Goal: Connect with others: Connect with other users

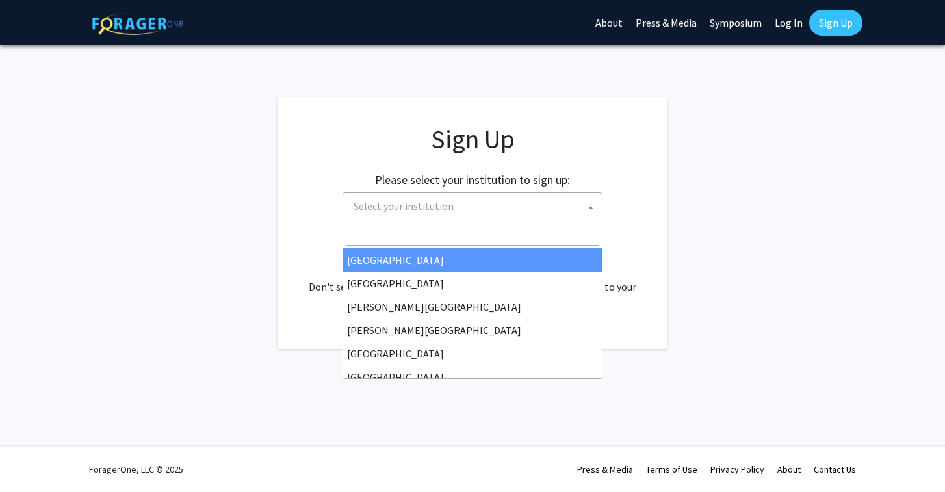
click at [477, 196] on span "Select your institution" at bounding box center [476, 206] width 254 height 27
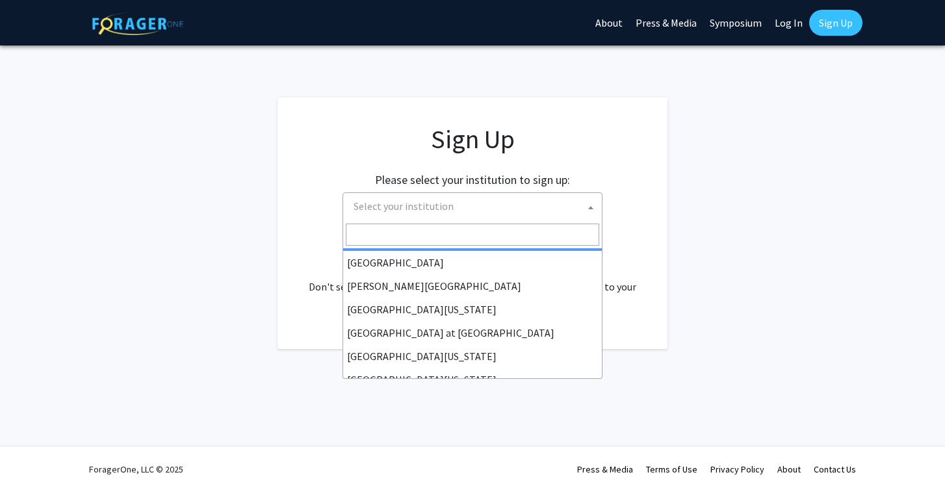
scroll to position [421, 0]
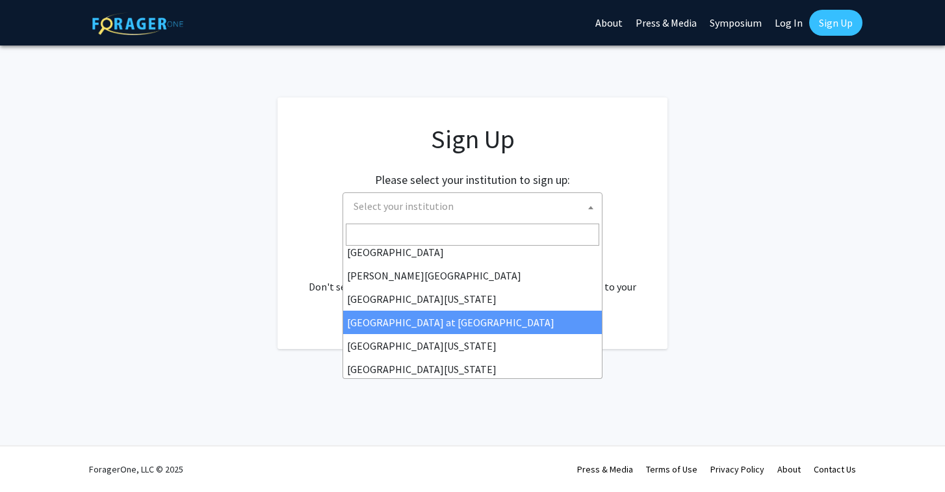
select select "18"
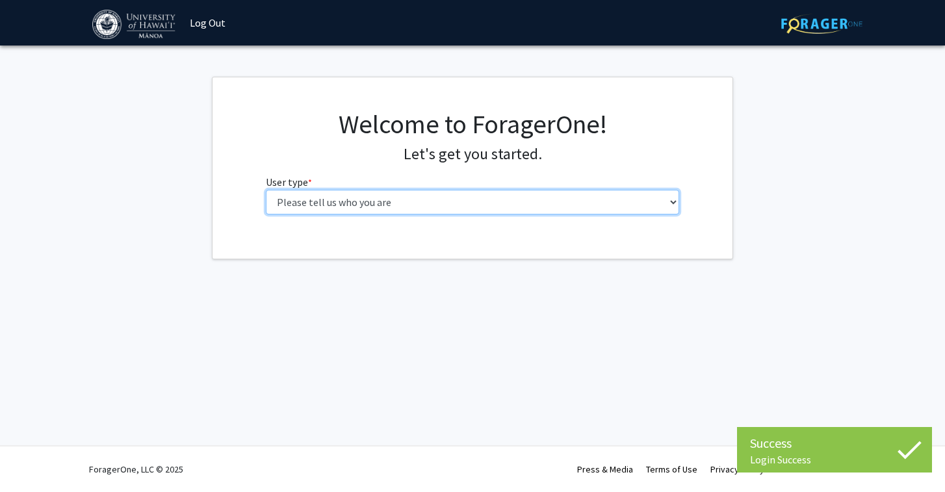
select select "1: undergrad"
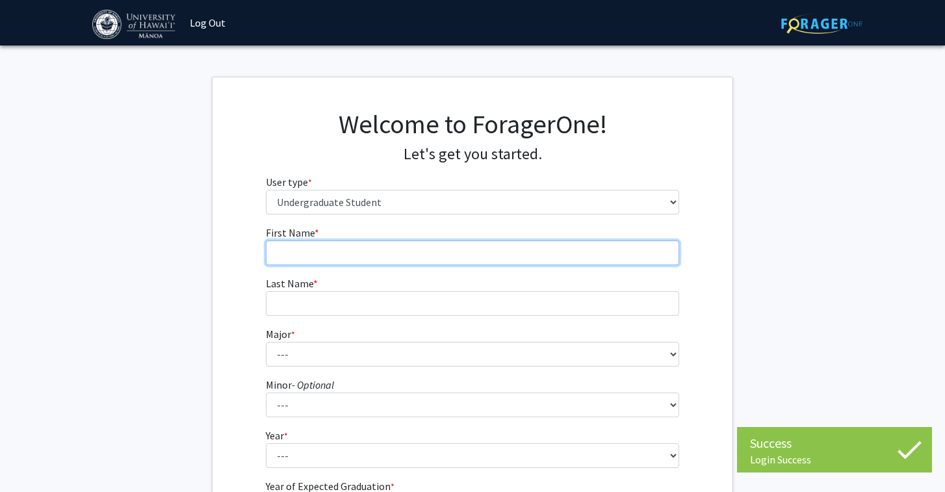
click at [587, 260] on input "First Name * required" at bounding box center [473, 253] width 414 height 25
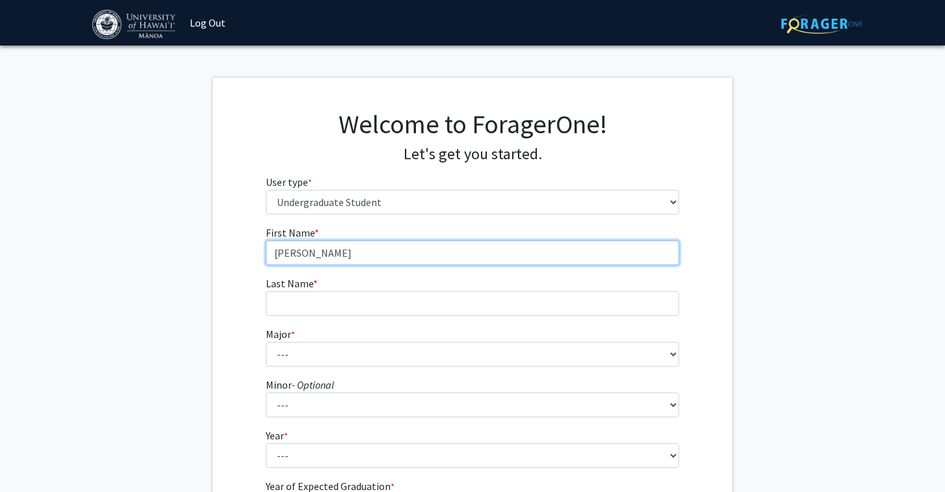
type input "John Joseph"
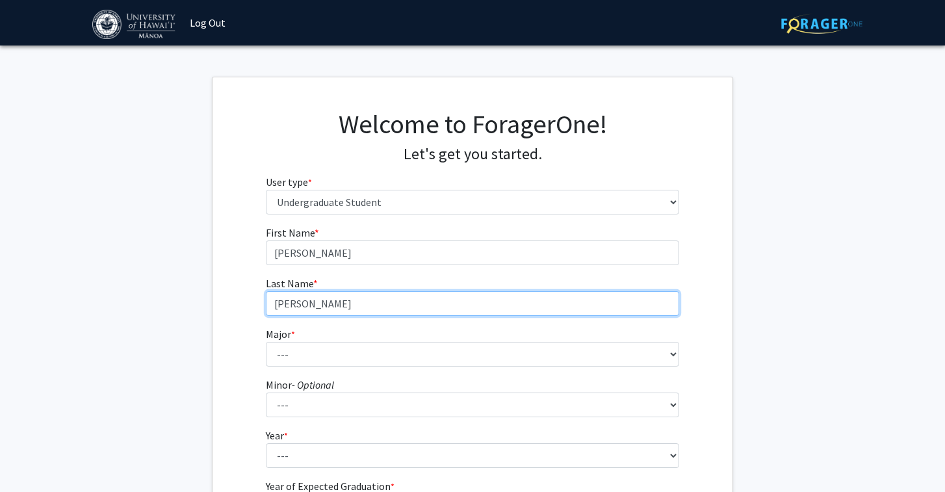
type input "Asuncion"
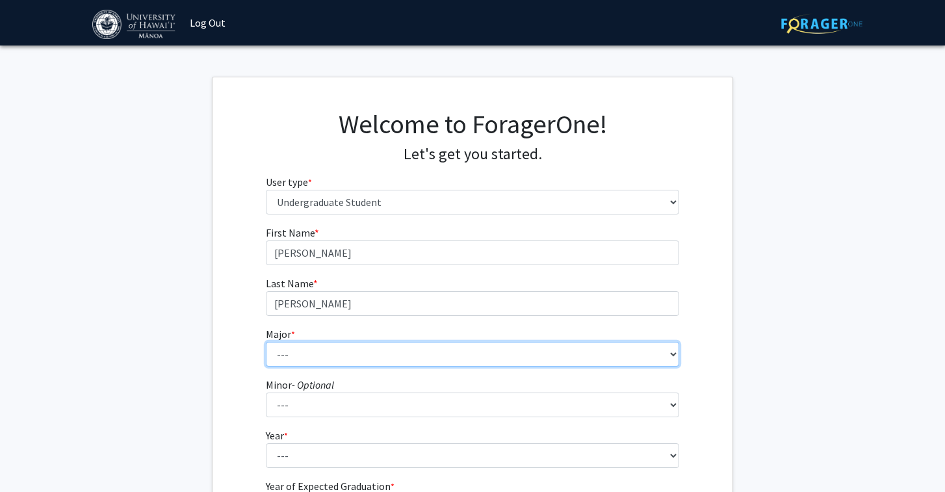
select select "11: 1393"
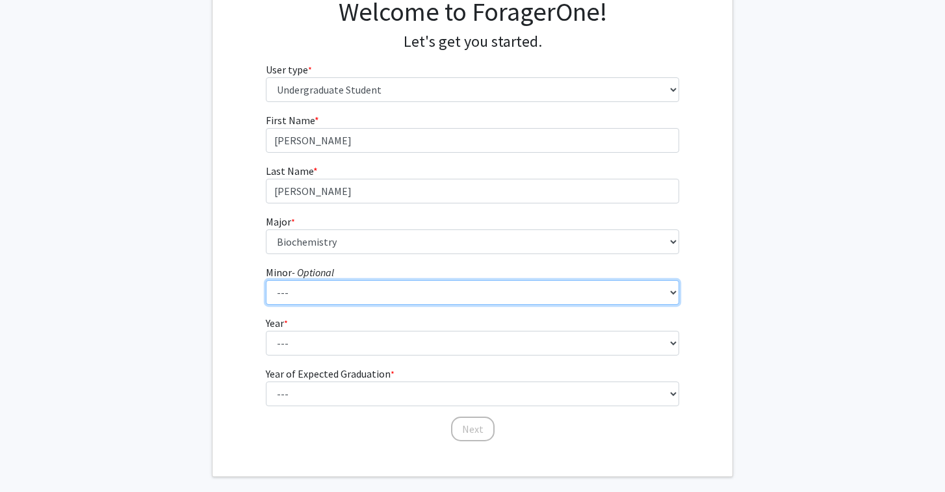
scroll to position [123, 0]
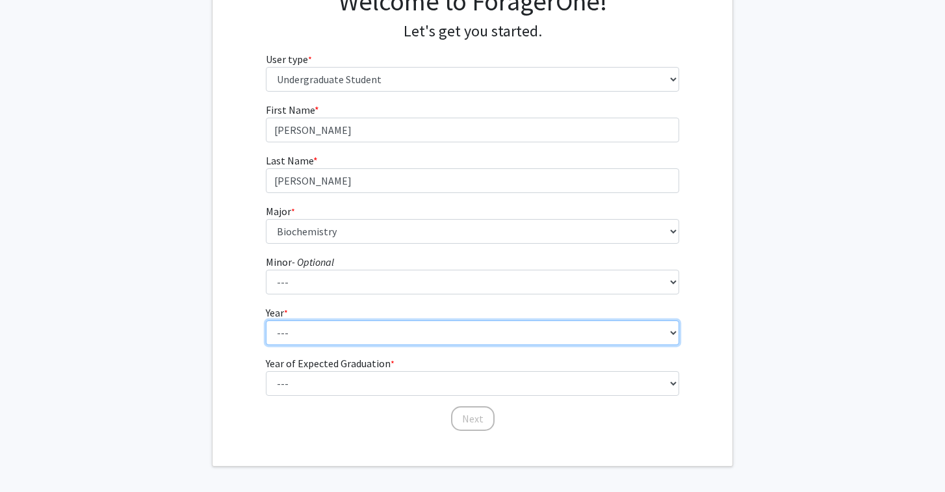
select select "2: sophomore"
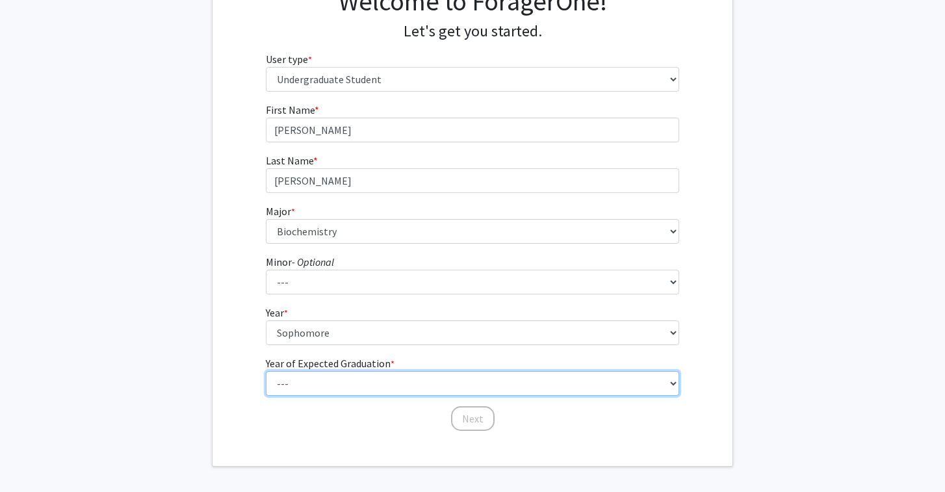
select select "4: 2028"
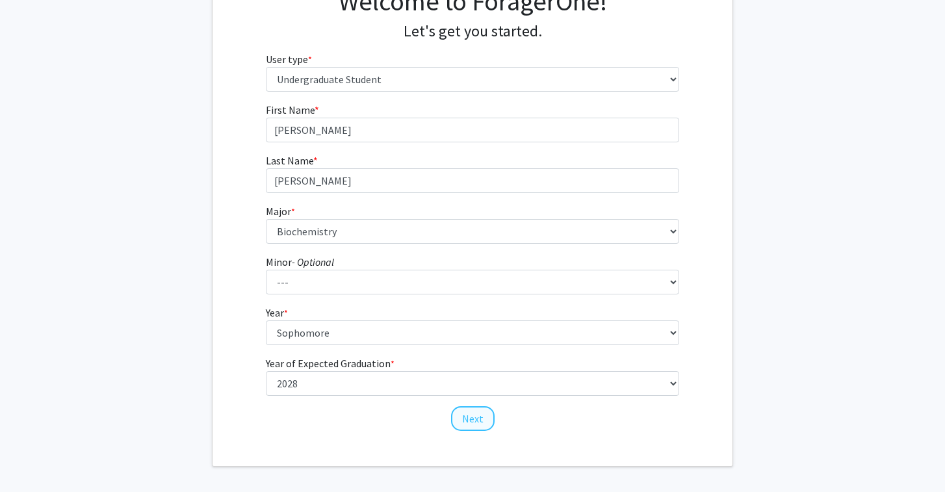
click at [463, 408] on button "Next" at bounding box center [473, 418] width 44 height 25
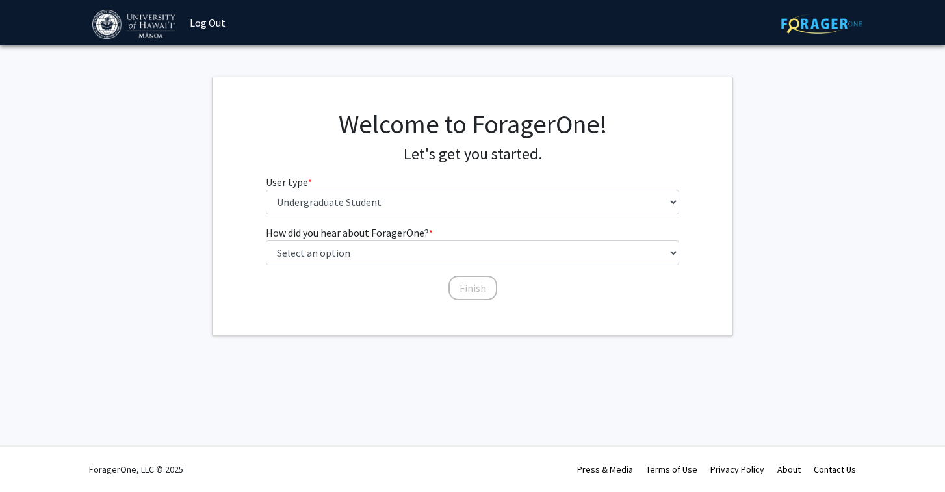
scroll to position [0, 0]
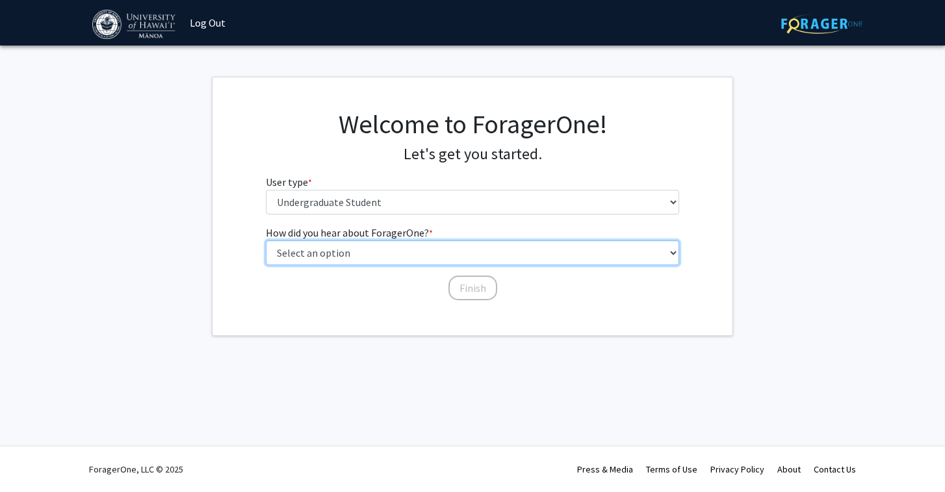
select select "3: university_website"
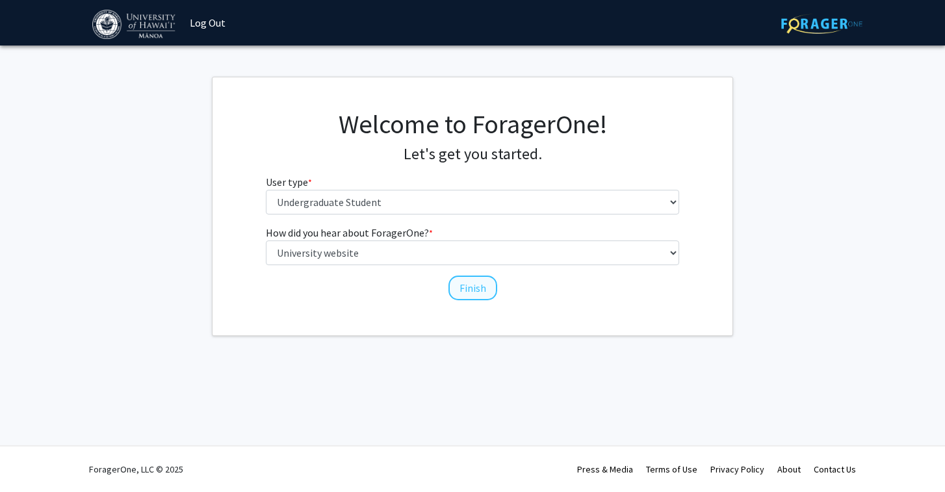
click at [460, 286] on button "Finish" at bounding box center [473, 288] width 49 height 25
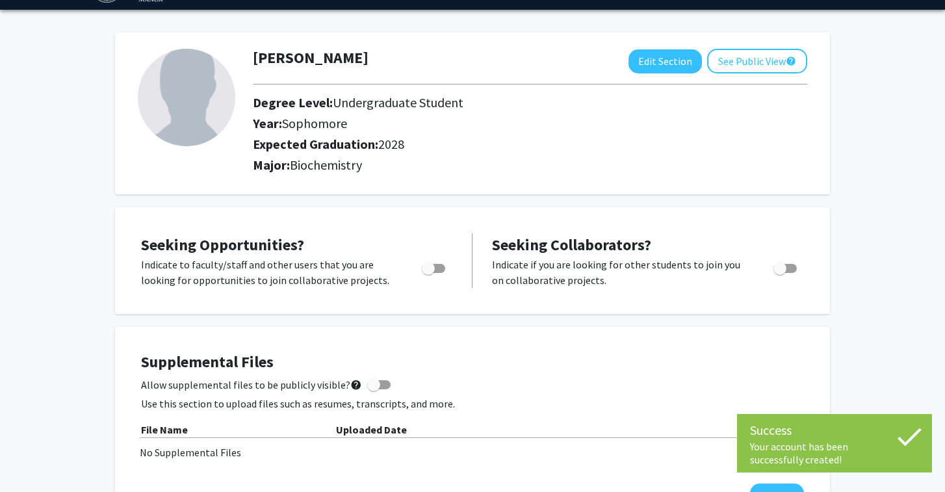
scroll to position [39, 0]
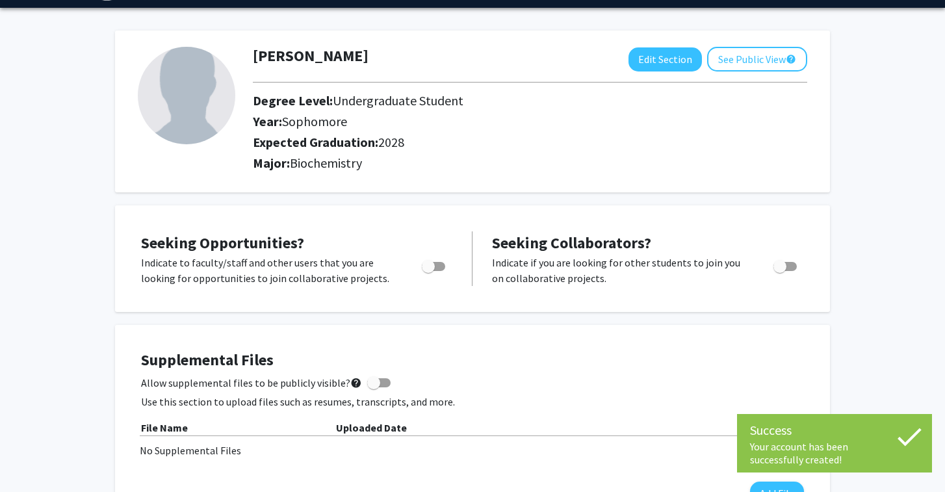
click at [432, 267] on span "Toggle" at bounding box center [428, 266] width 13 height 13
click at [429, 271] on input "Are you actively seeking opportunities?" at bounding box center [428, 271] width 1 height 1
checkbox input "true"
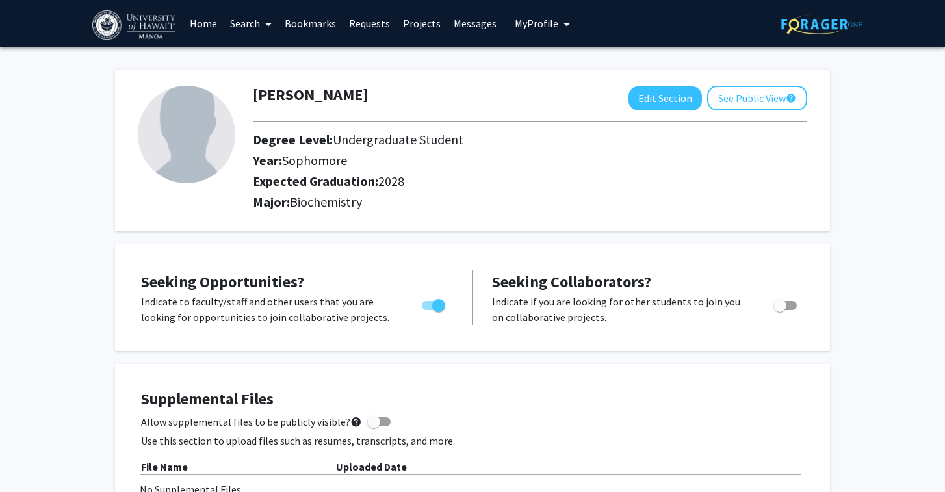
scroll to position [0, 0]
click at [243, 20] on link "Search" at bounding box center [251, 24] width 55 height 46
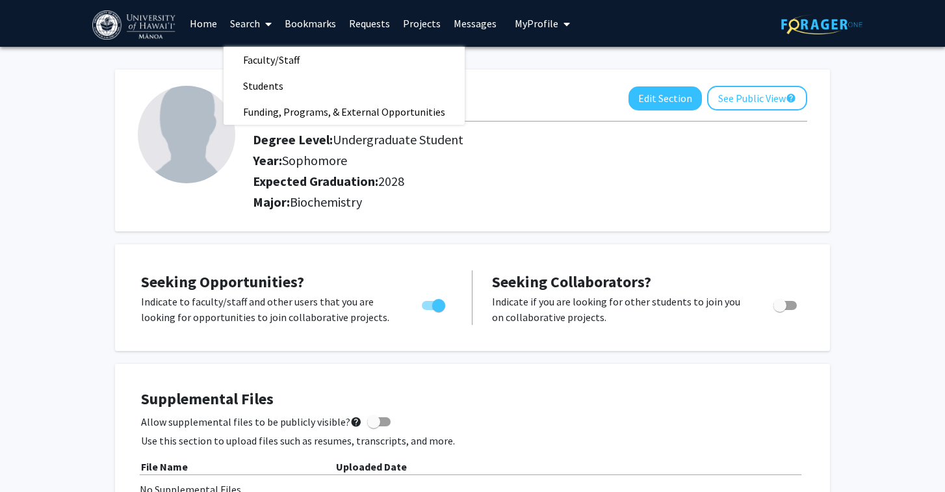
click at [416, 25] on link "Projects" at bounding box center [422, 24] width 51 height 46
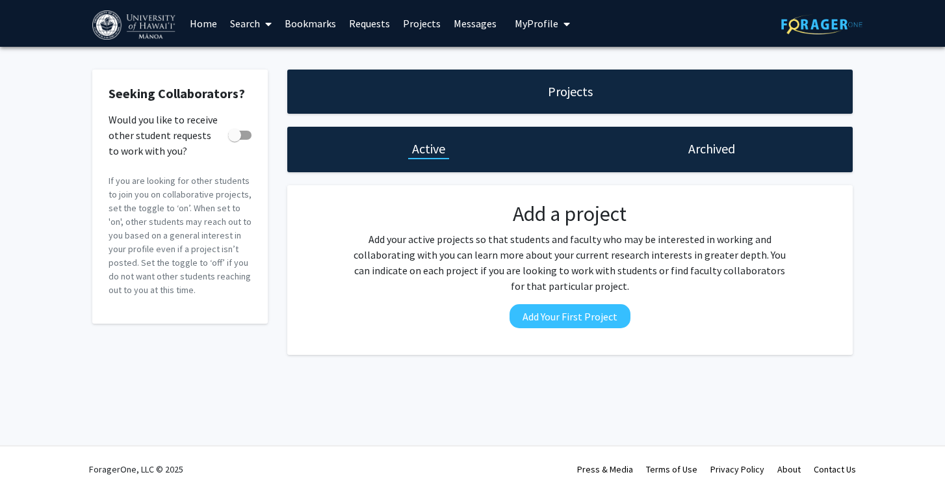
click at [365, 16] on link "Requests" at bounding box center [370, 24] width 54 height 46
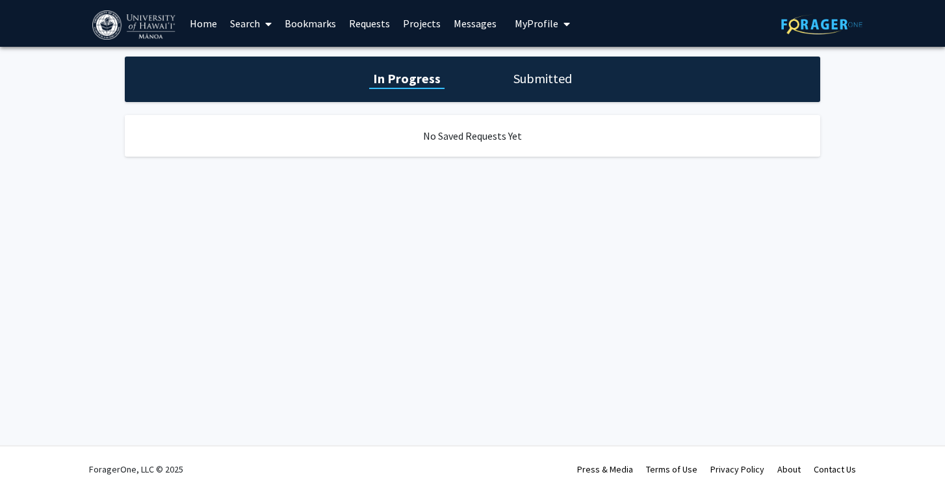
click at [300, 19] on link "Bookmarks" at bounding box center [310, 24] width 64 height 46
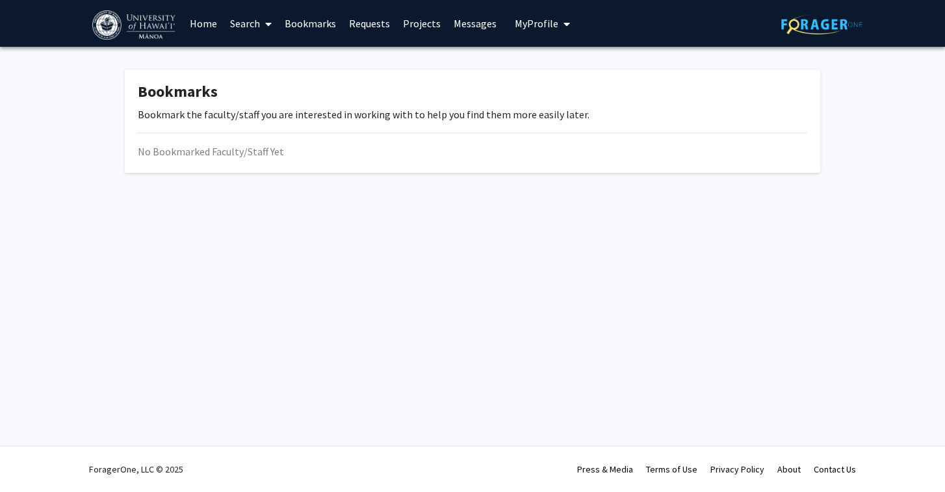
click at [250, 25] on link "Search" at bounding box center [251, 24] width 55 height 46
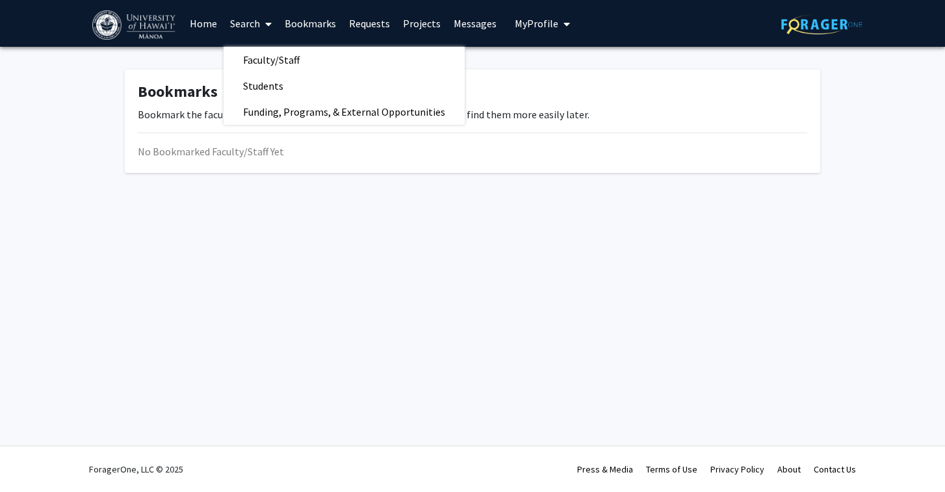
click at [204, 24] on link "Home" at bounding box center [203, 24] width 40 height 46
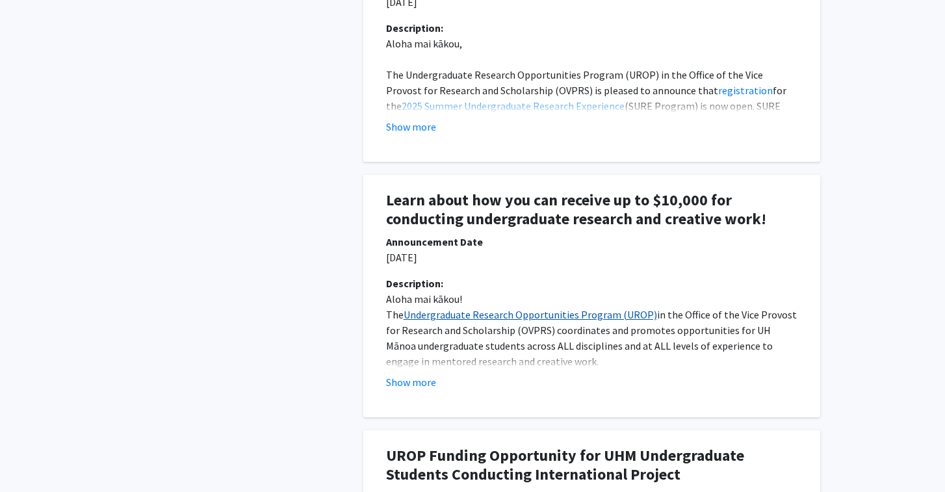
scroll to position [750, 0]
click at [425, 374] on button "Show more" at bounding box center [411, 382] width 50 height 16
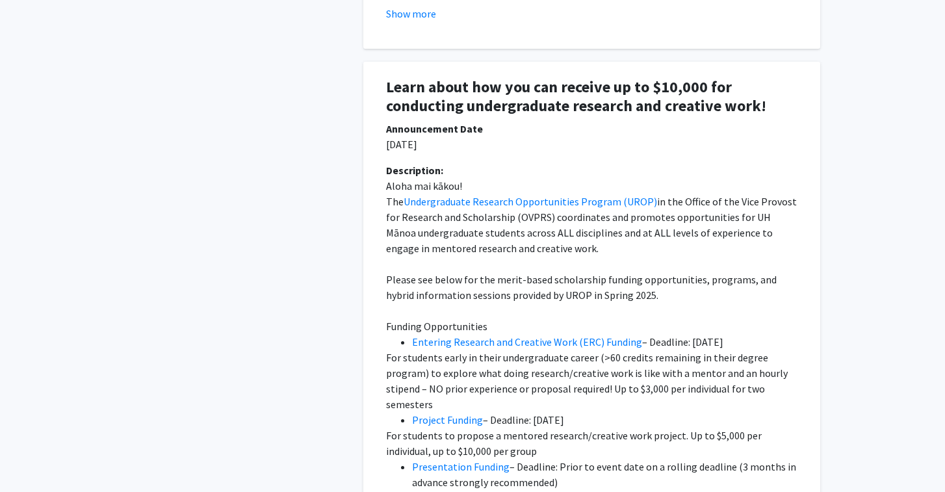
scroll to position [866, 0]
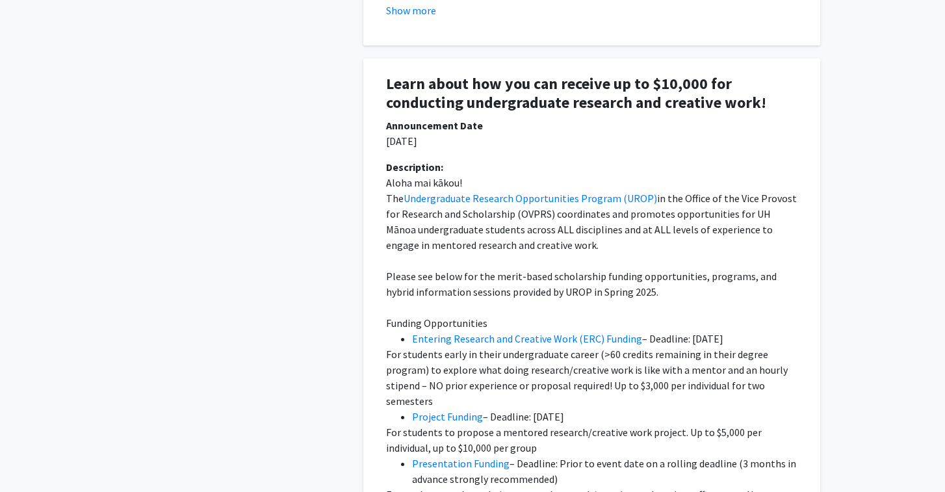
click at [453, 352] on span "For students early in their undergraduate career (>60 credits remaining in thei…" at bounding box center [588, 378] width 404 height 60
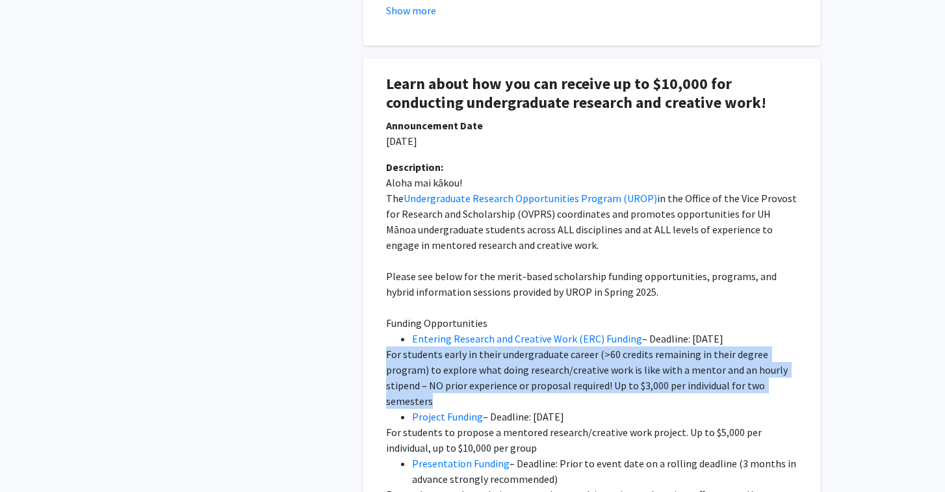
click at [453, 352] on span "For students early in their undergraduate career (>60 credits remaining in thei…" at bounding box center [588, 378] width 404 height 60
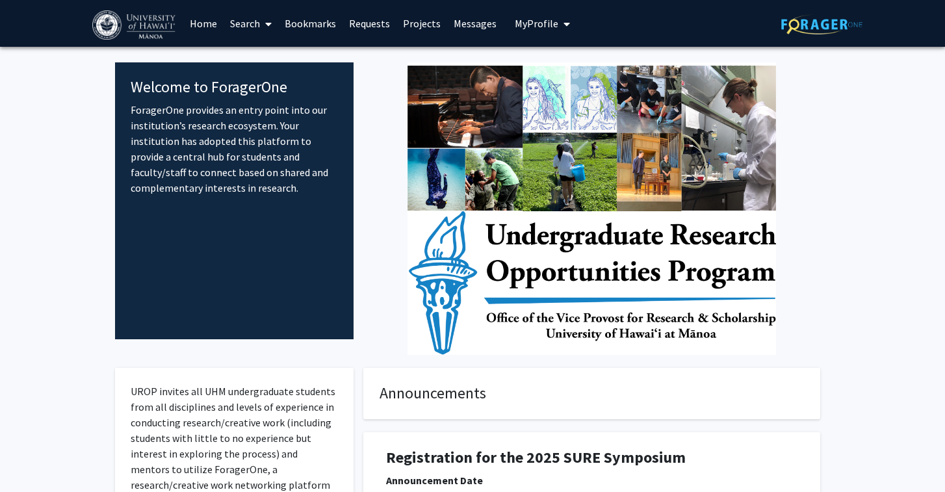
scroll to position [0, 0]
click at [206, 29] on link "Home" at bounding box center [203, 24] width 40 height 46
click at [158, 18] on img at bounding box center [135, 24] width 86 height 29
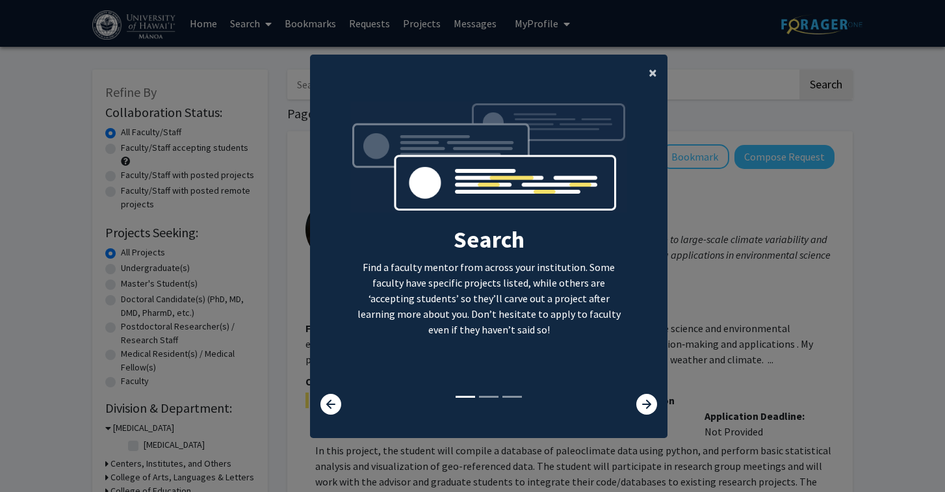
click at [646, 62] on button "×" at bounding box center [653, 73] width 29 height 36
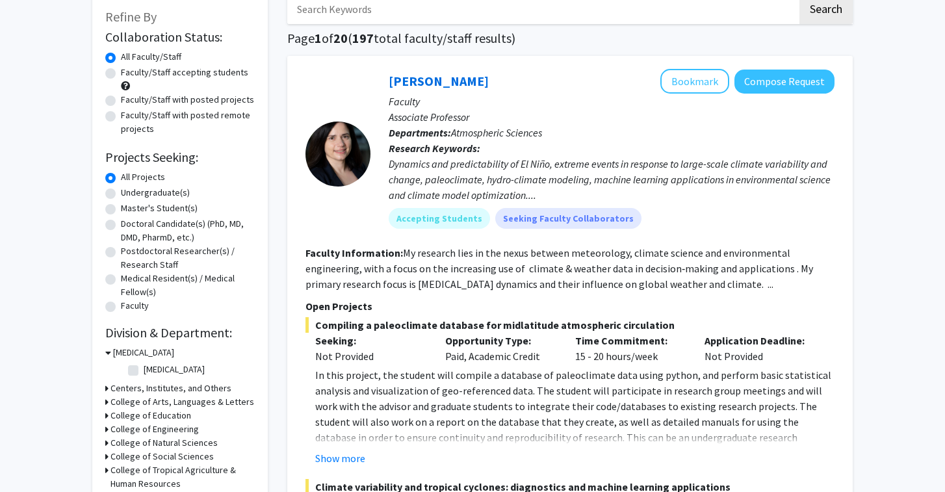
scroll to position [81, 0]
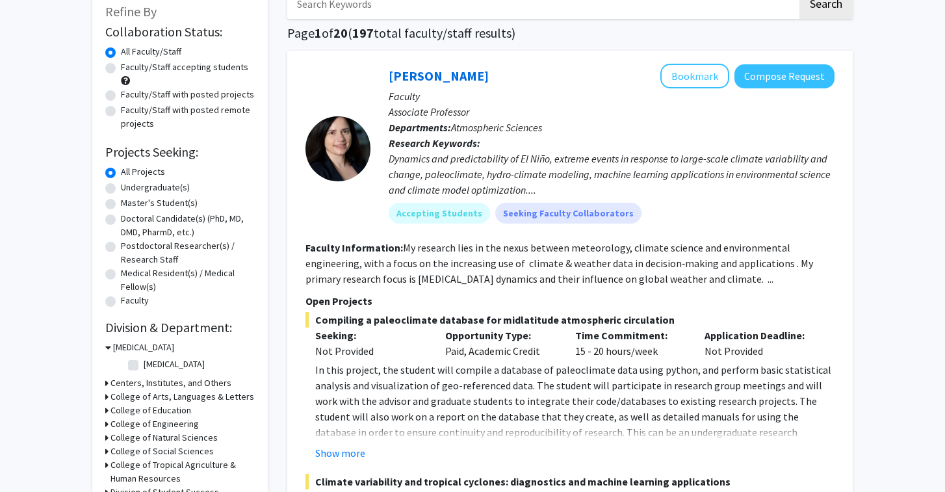
click at [432, 269] on fg-read-more "My research lies in the nexus between meteorology, climate science and environm…" at bounding box center [560, 263] width 508 height 44
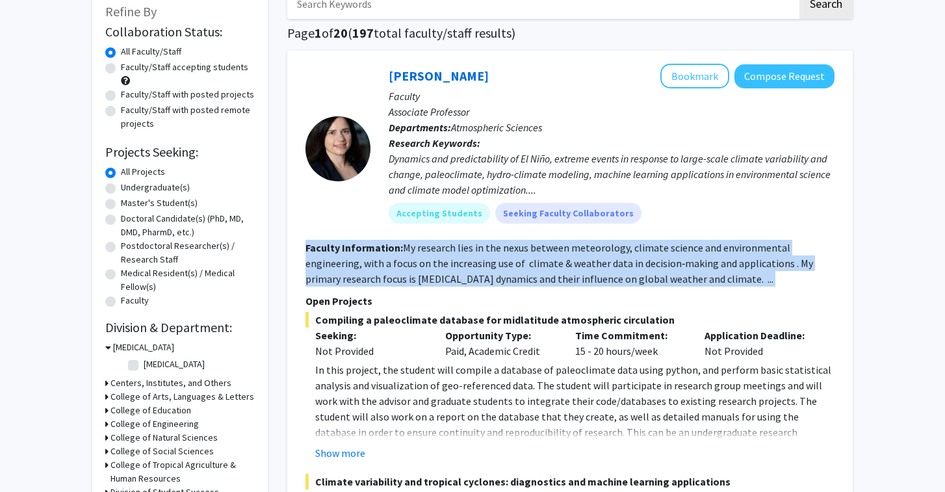
click at [432, 269] on fg-read-more "My research lies in the nexus between meteorology, climate science and environm…" at bounding box center [560, 263] width 508 height 44
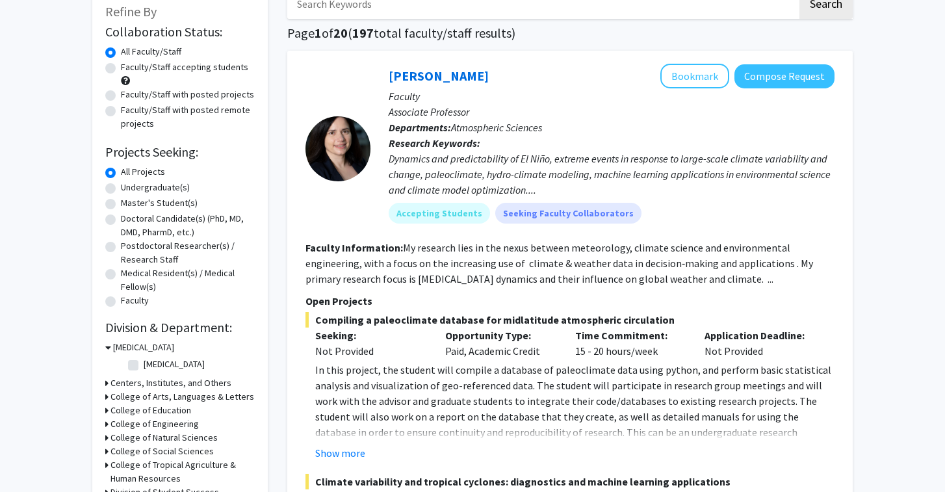
click at [444, 269] on fg-read-more "My research lies in the nexus between meteorology, climate science and environm…" at bounding box center [560, 263] width 508 height 44
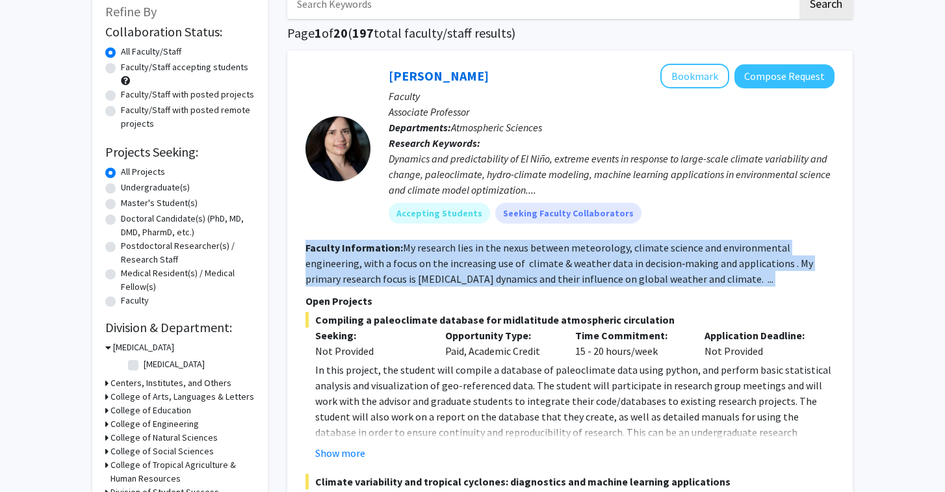
click at [444, 269] on fg-read-more "My research lies in the nexus between meteorology, climate science and environm…" at bounding box center [560, 263] width 508 height 44
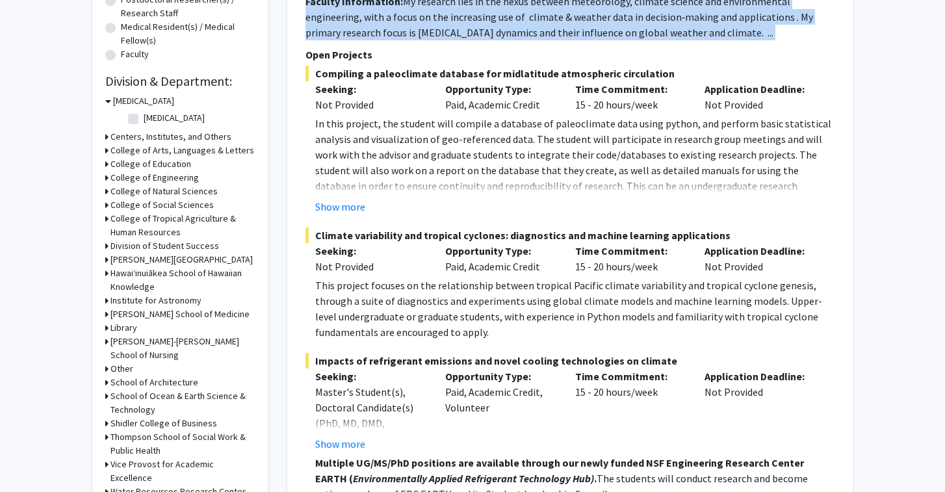
scroll to position [332, 0]
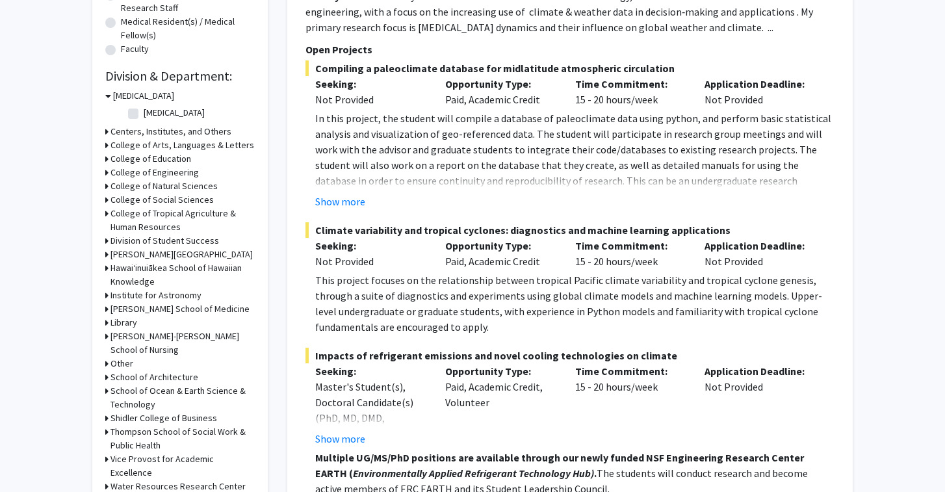
click at [433, 312] on p "This project focuses on the relationship between tropical Pacific climate varia…" at bounding box center [575, 303] width 520 height 62
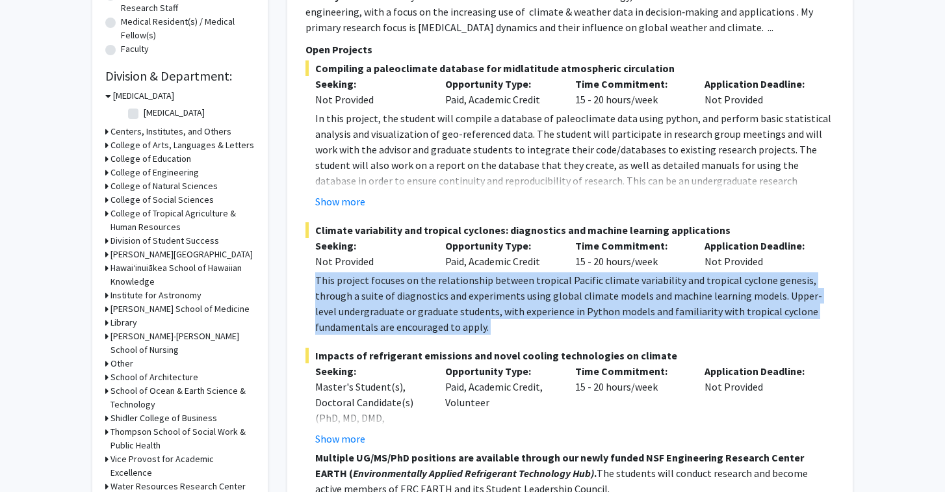
click at [433, 312] on p "This project focuses on the relationship between tropical Pacific climate varia…" at bounding box center [575, 303] width 520 height 62
click at [436, 312] on p "This project focuses on the relationship between tropical Pacific climate varia…" at bounding box center [575, 303] width 520 height 62
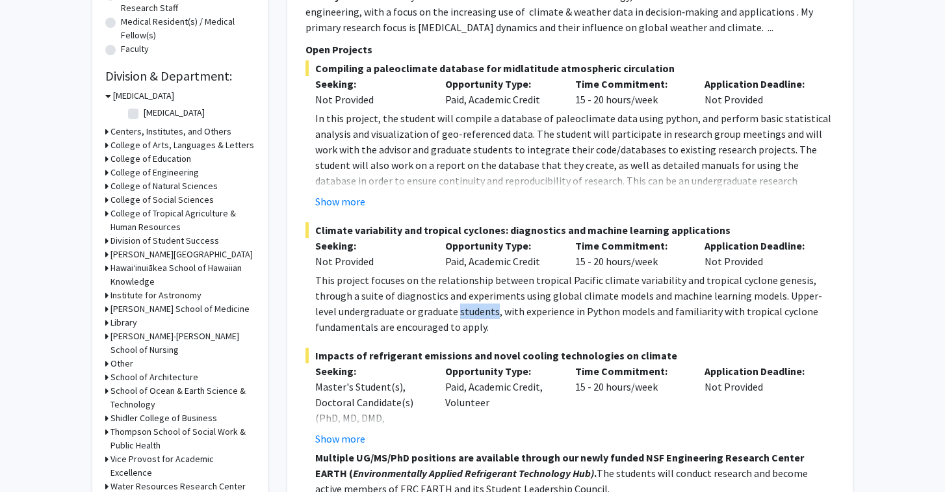
click at [436, 312] on p "This project focuses on the relationship between tropical Pacific climate varia…" at bounding box center [575, 303] width 520 height 62
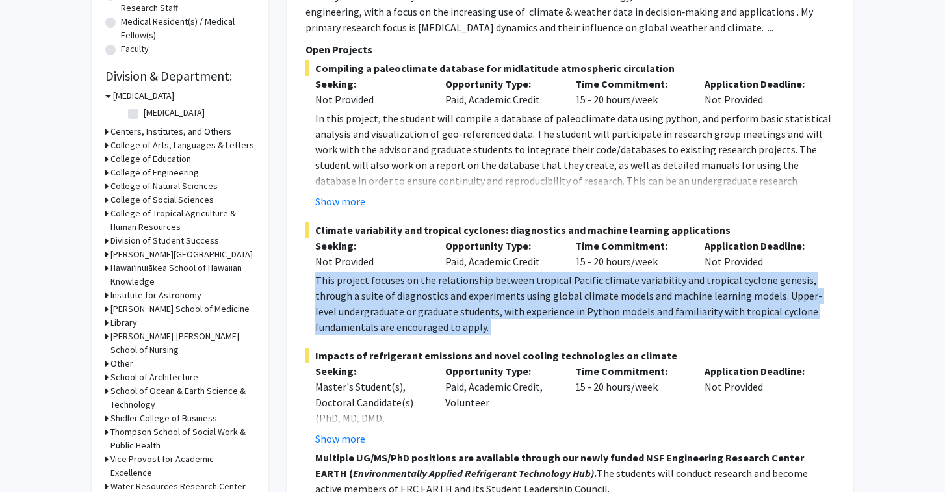
click at [436, 312] on p "This project focuses on the relationship between tropical Pacific climate varia…" at bounding box center [575, 303] width 520 height 62
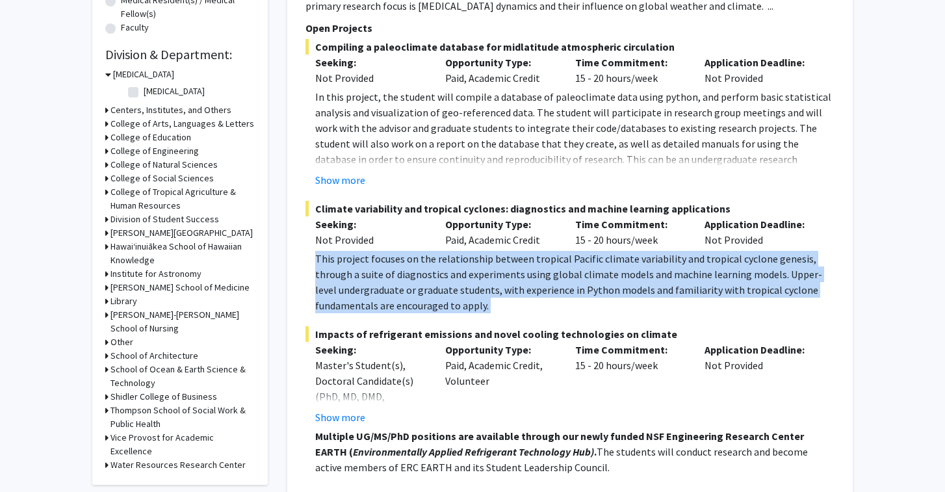
scroll to position [354, 0]
click at [429, 292] on p "This project focuses on the relationship between tropical Pacific climate varia…" at bounding box center [575, 281] width 520 height 62
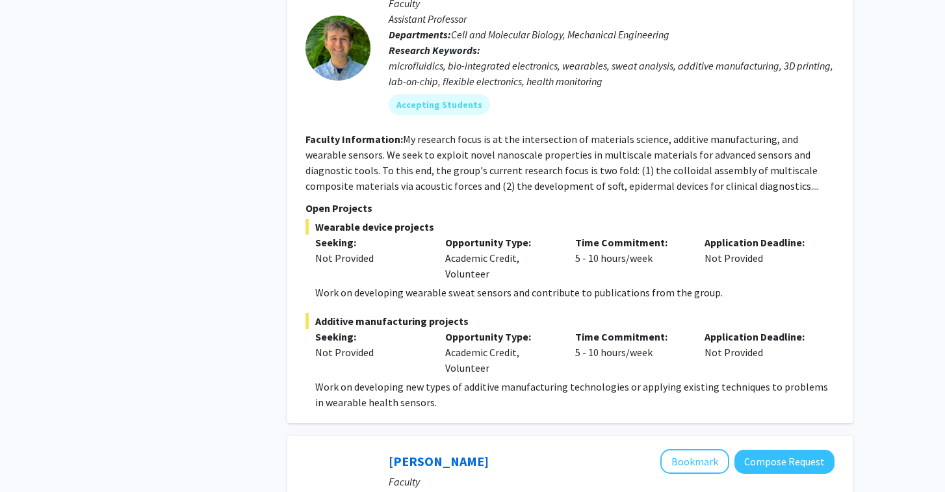
scroll to position [2152, 0]
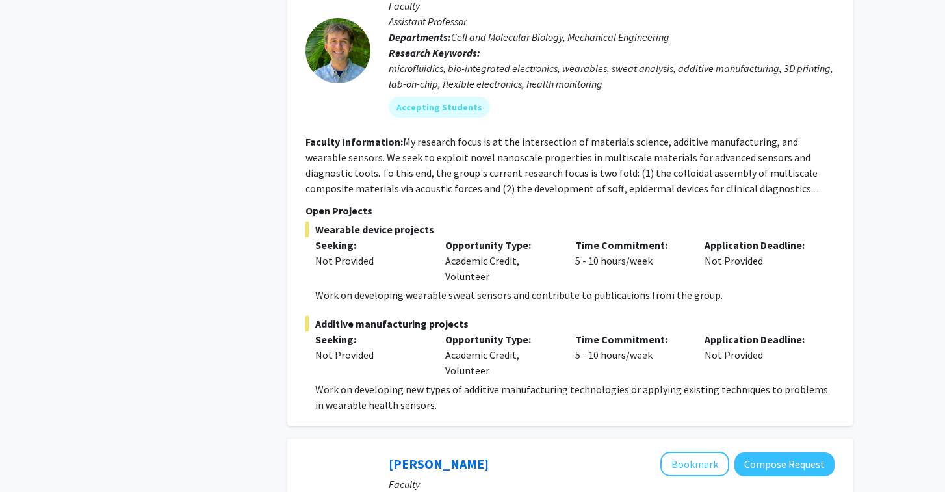
click at [438, 382] on p "Work on developing new types of additive manufacturing technologies or applying…" at bounding box center [575, 397] width 520 height 31
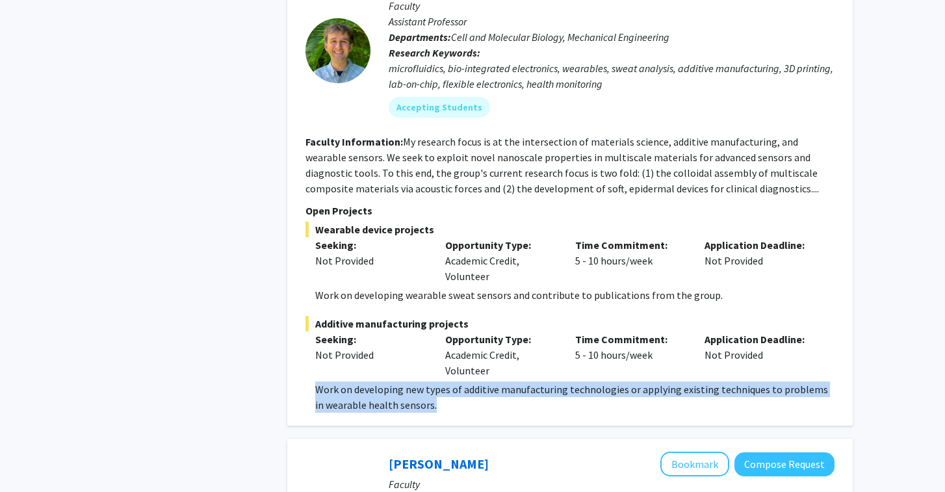
click at [438, 382] on p "Work on developing new types of additive manufacturing technologies or applying…" at bounding box center [575, 397] width 520 height 31
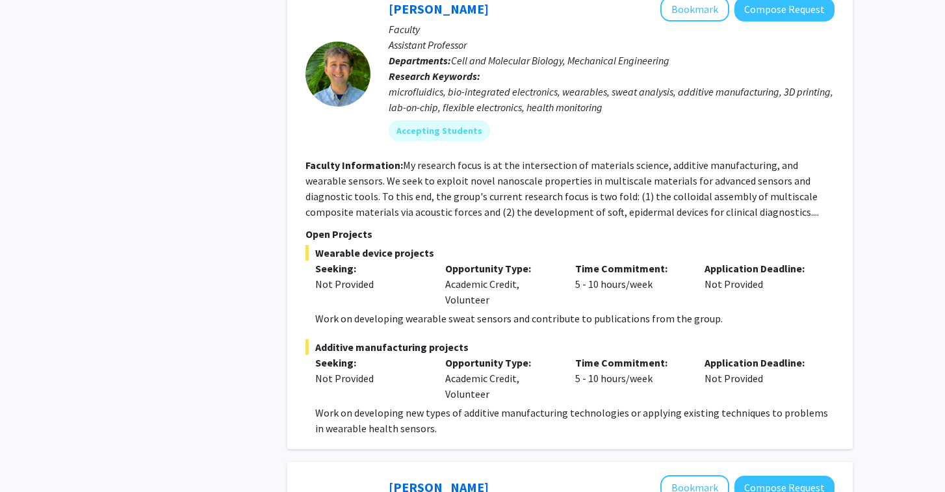
scroll to position [2127, 0]
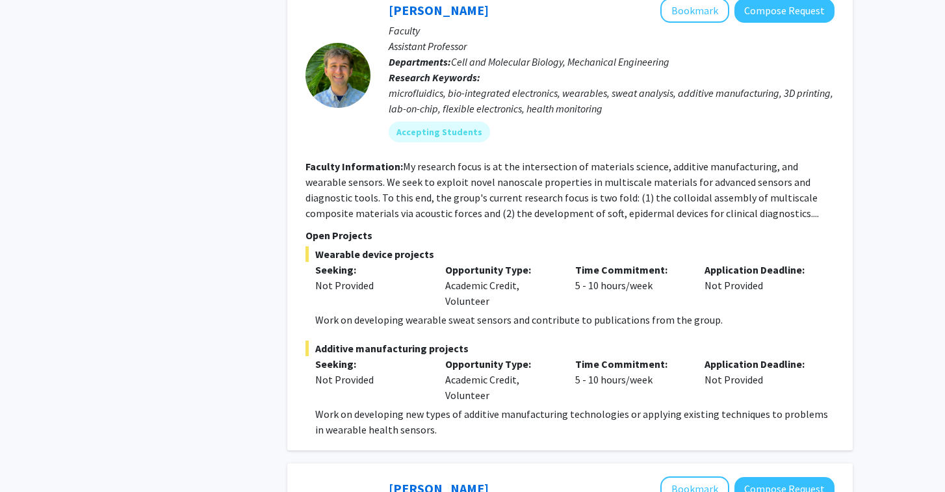
click at [486, 161] on section "Faculty Information: My research focus is at the intersection of materials scie…" at bounding box center [570, 190] width 529 height 62
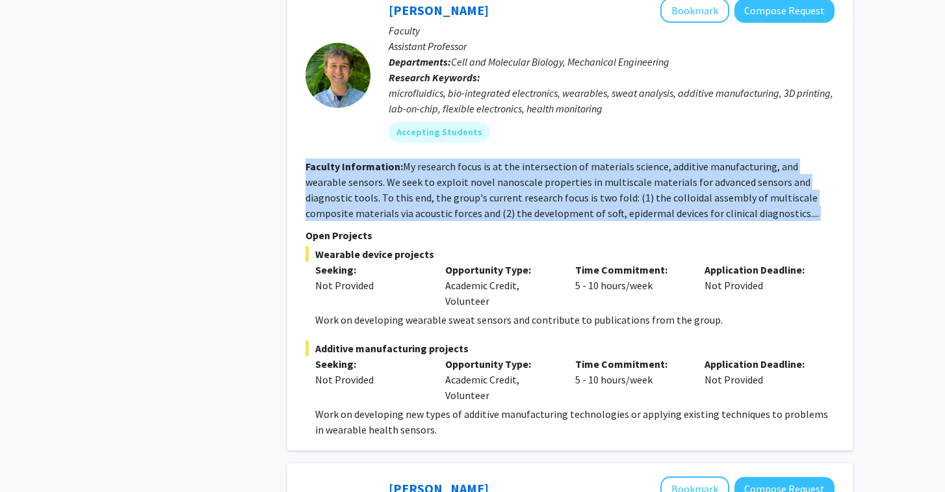
click at [486, 161] on section "Faculty Information: My research focus is at the intersection of materials scie…" at bounding box center [570, 190] width 529 height 62
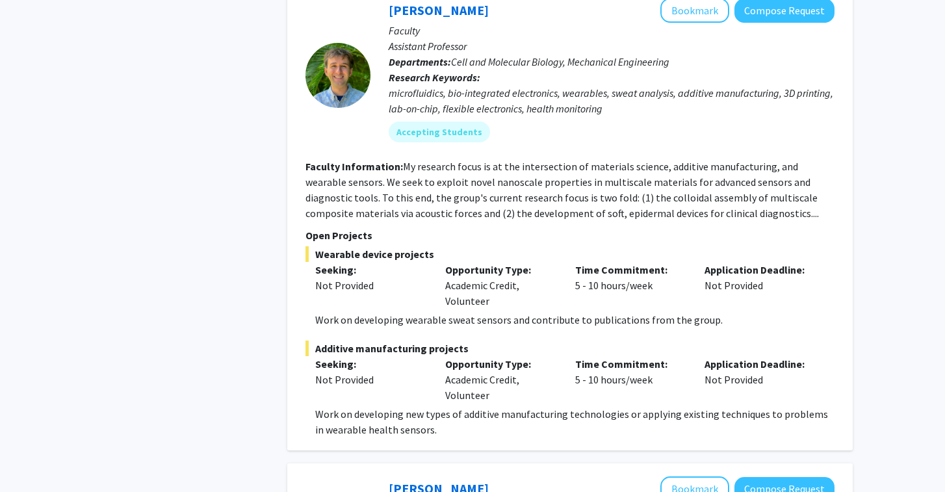
click at [492, 167] on fg-read-more "My research focus is at the intersection of materials science, additive manufac…" at bounding box center [563, 190] width 514 height 60
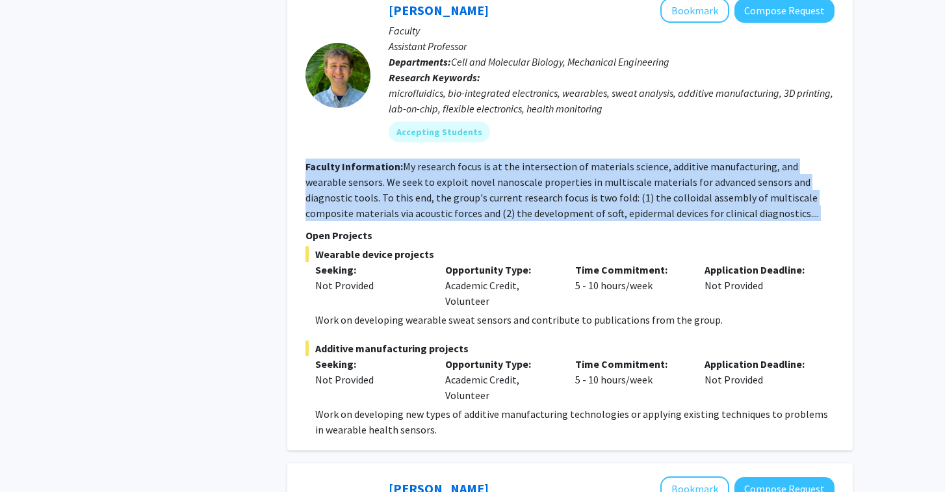
click at [492, 167] on fg-read-more "My research focus is at the intersection of materials science, additive manufac…" at bounding box center [563, 190] width 514 height 60
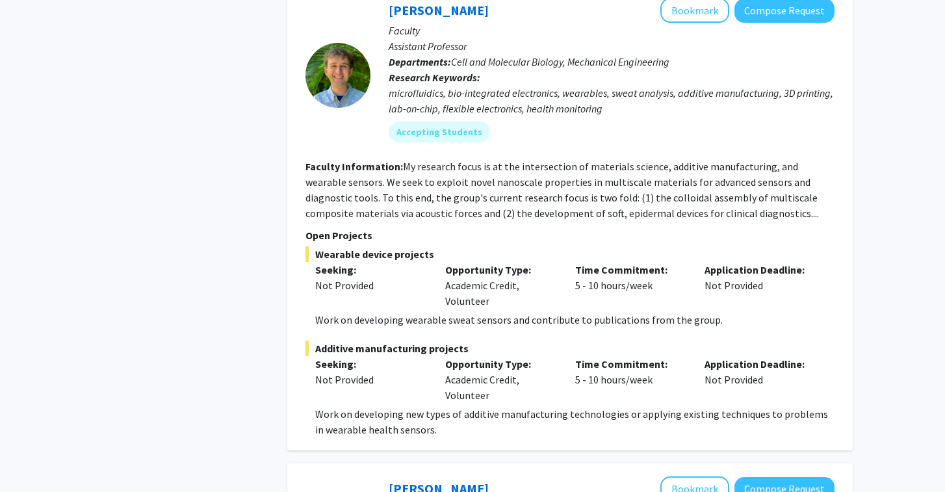
click at [700, 200] on fg-read-more "My research focus is at the intersection of materials science, additive manufac…" at bounding box center [563, 190] width 514 height 60
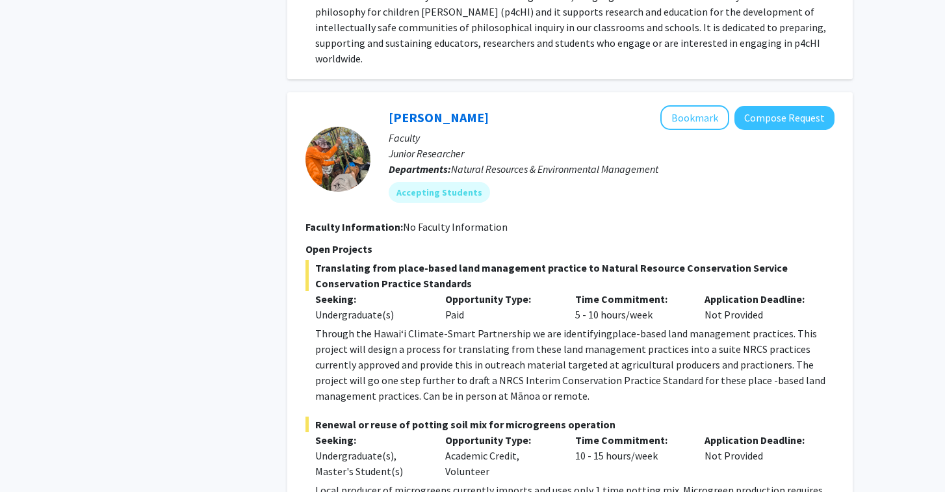
scroll to position [5444, 0]
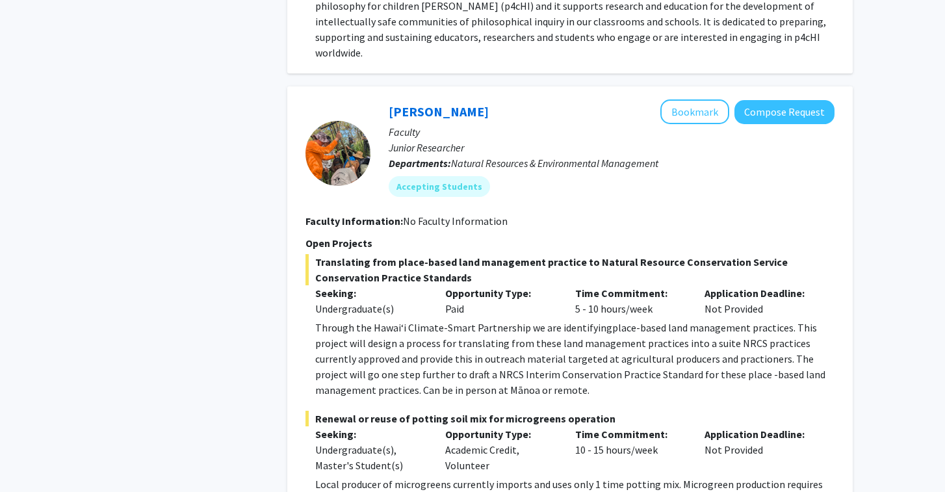
click at [546, 321] on span "place-based land management practices. This project will design a process for t…" at bounding box center [570, 358] width 510 height 75
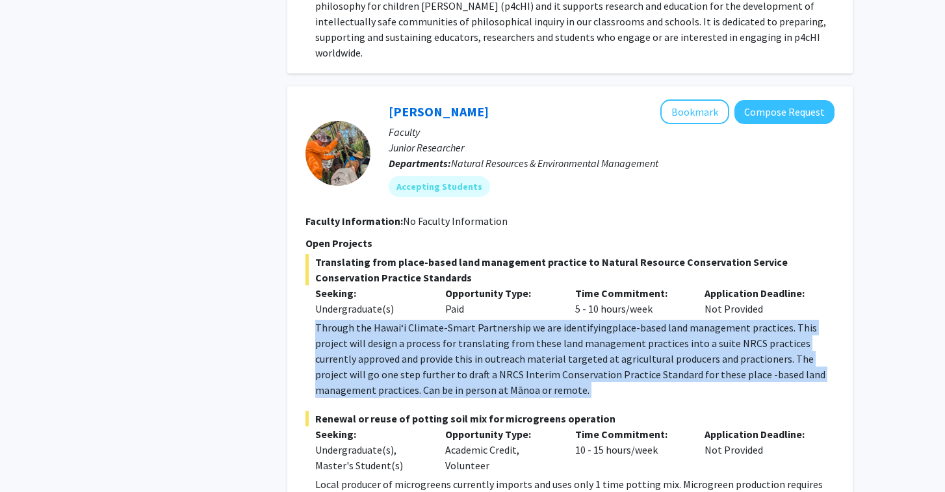
click at [546, 321] on span "place-based land management practices. This project will design a process for t…" at bounding box center [570, 358] width 510 height 75
click at [548, 321] on span "place-based land management practices. This project will design a process for t…" at bounding box center [570, 358] width 510 height 75
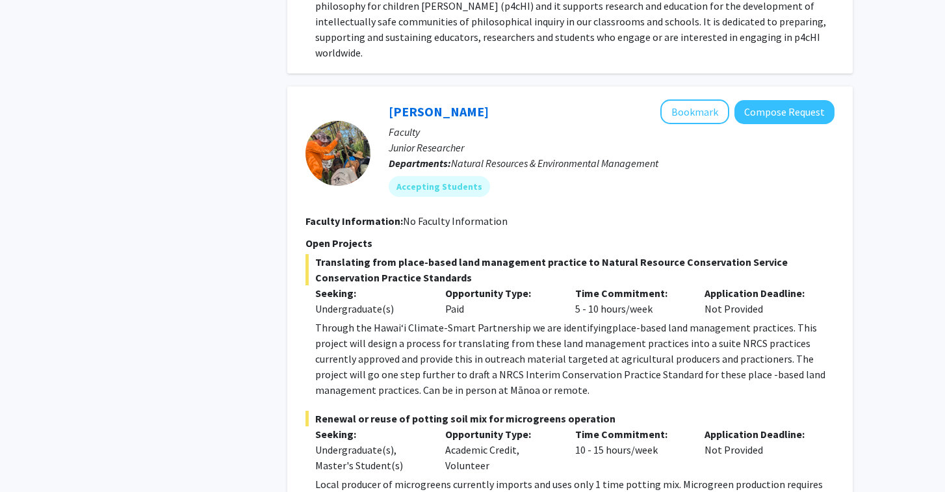
click at [546, 321] on span "place-based land management practices. This project will design a process for t…" at bounding box center [570, 358] width 510 height 75
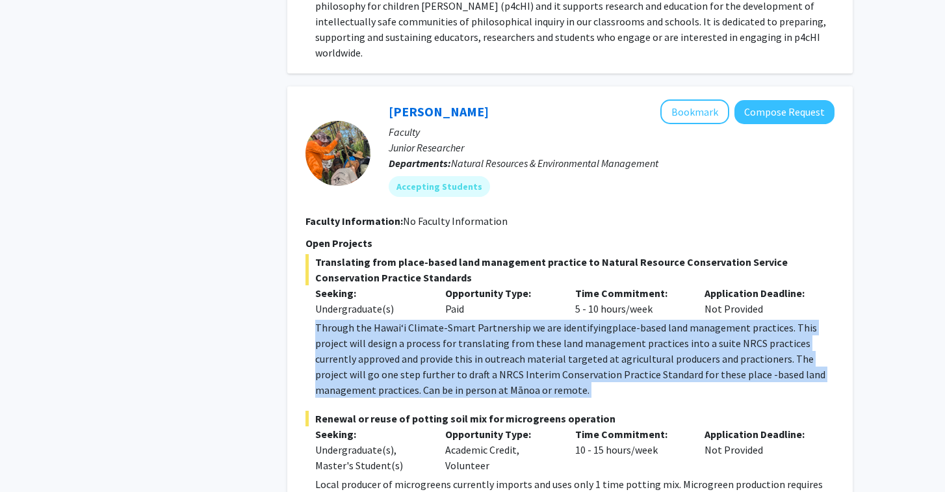
click at [546, 321] on span "place-based land management practices. This project will design a process for t…" at bounding box center [570, 358] width 510 height 75
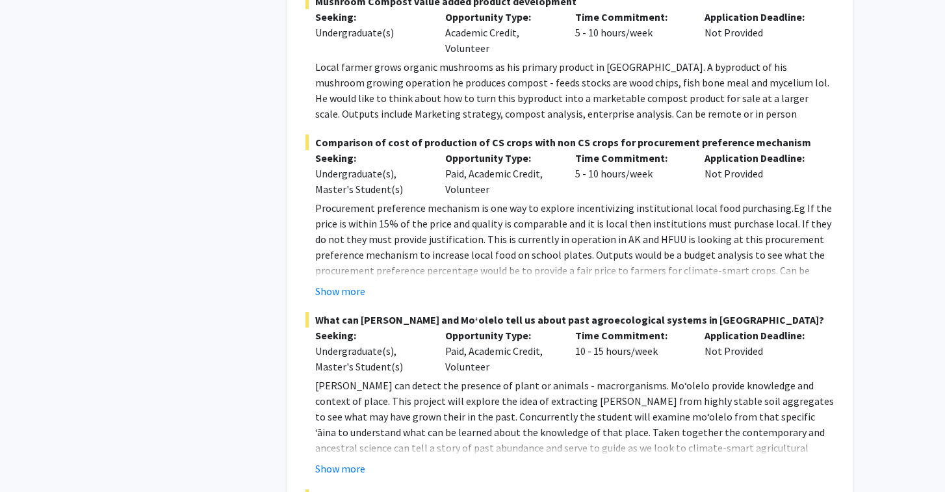
scroll to position [6157, 0]
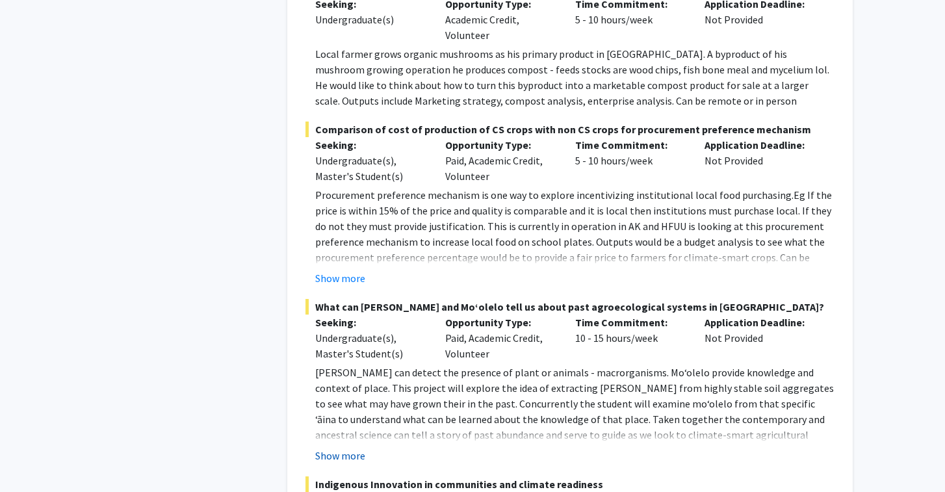
click at [360, 448] on button "Show more" at bounding box center [340, 456] width 50 height 16
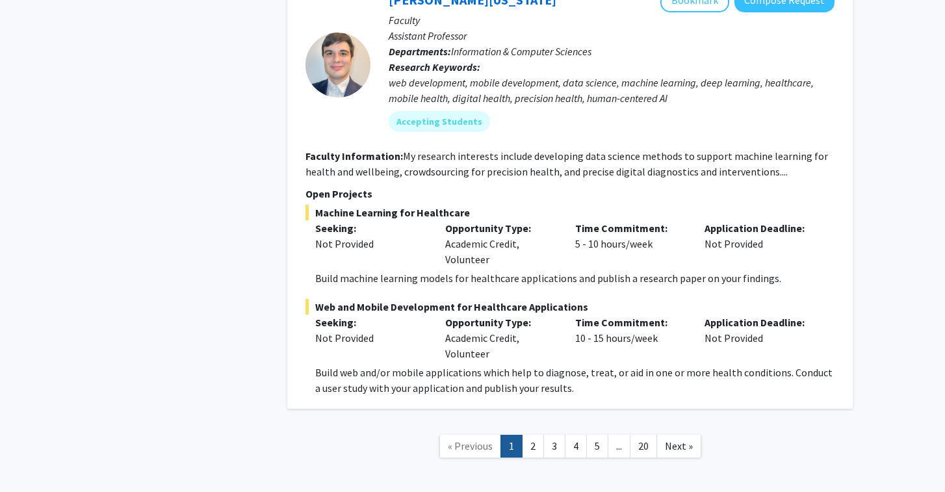
scroll to position [7840, 0]
click at [535, 436] on link "2" at bounding box center [533, 447] width 22 height 23
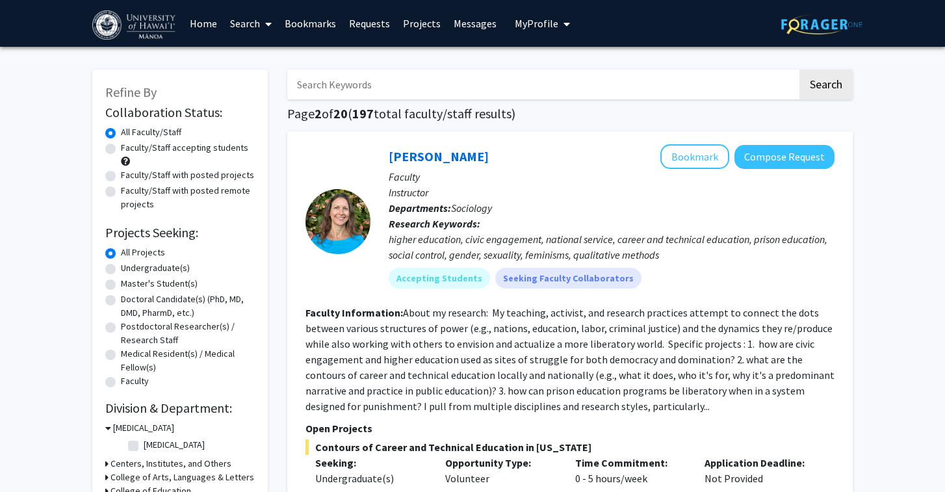
click at [116, 267] on div "Undergraduate(s)" at bounding box center [180, 269] width 150 height 16
click at [121, 273] on label "Undergraduate(s)" at bounding box center [155, 268] width 69 height 14
click at [121, 270] on input "Undergraduate(s)" at bounding box center [125, 265] width 8 height 8
radio input "true"
click at [121, 147] on label "Faculty/Staff accepting students" at bounding box center [184, 148] width 127 height 14
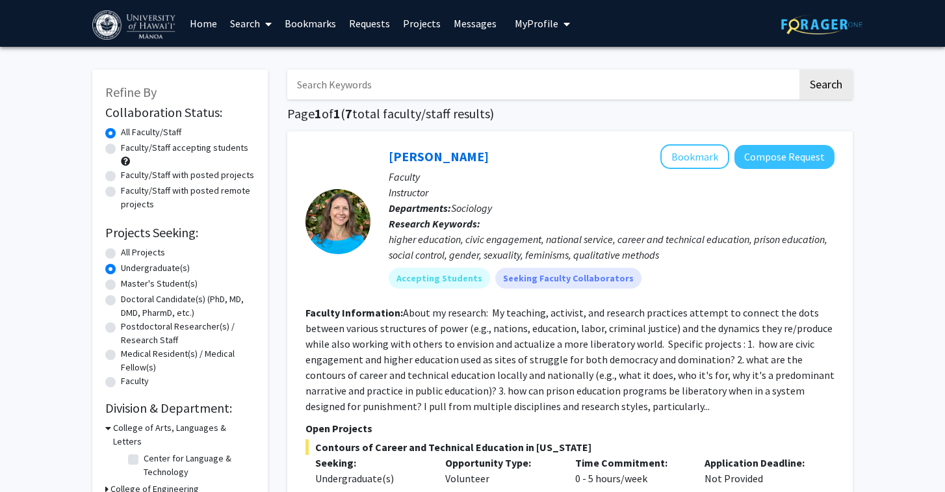
click at [121, 147] on input "Faculty/Staff accepting students" at bounding box center [125, 145] width 8 height 8
radio input "true"
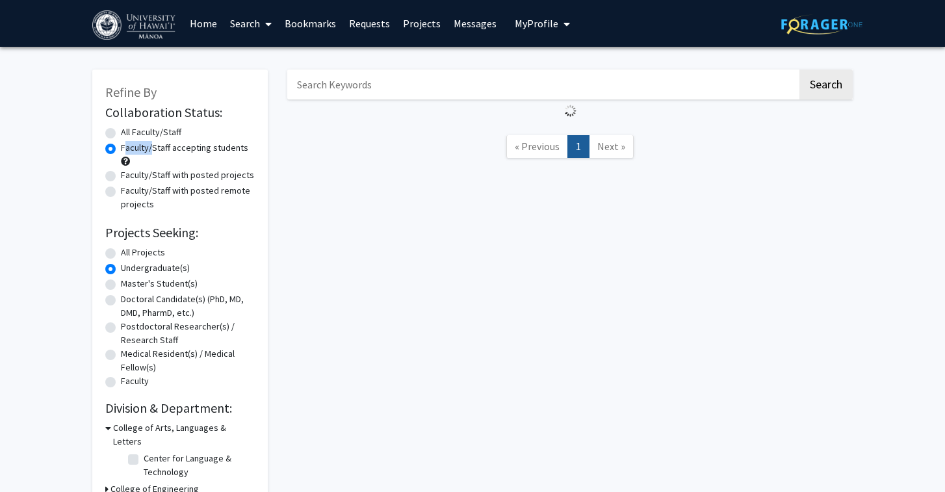
click at [121, 147] on label "Faculty/Staff accepting students" at bounding box center [184, 148] width 127 height 14
click at [121, 147] on input "Faculty/Staff accepting students" at bounding box center [125, 145] width 8 height 8
click at [111, 127] on form "Collaboration Status: Collaboration Status All Faculty/Staff Collaboration Stat…" at bounding box center [180, 247] width 150 height 285
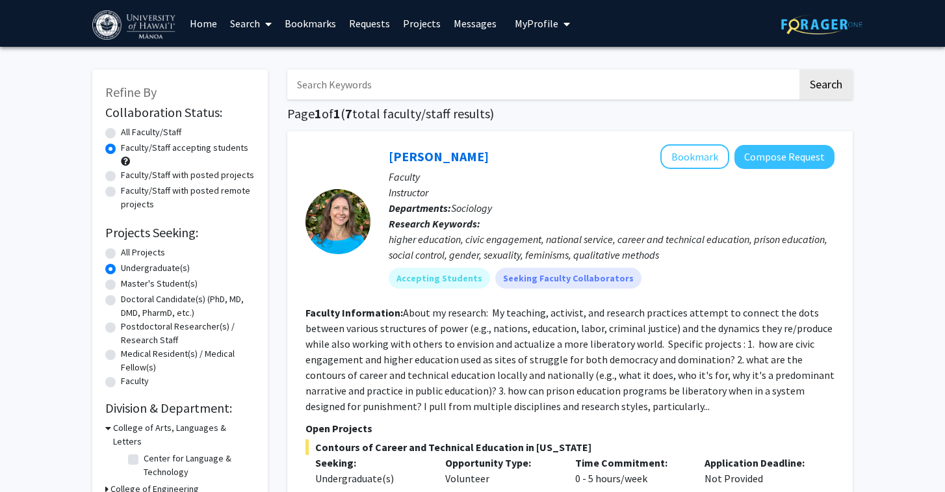
click at [121, 134] on label "All Faculty/Staff" at bounding box center [151, 133] width 60 height 14
click at [121, 134] on input "All Faculty/Staff" at bounding box center [125, 130] width 8 height 8
radio input "true"
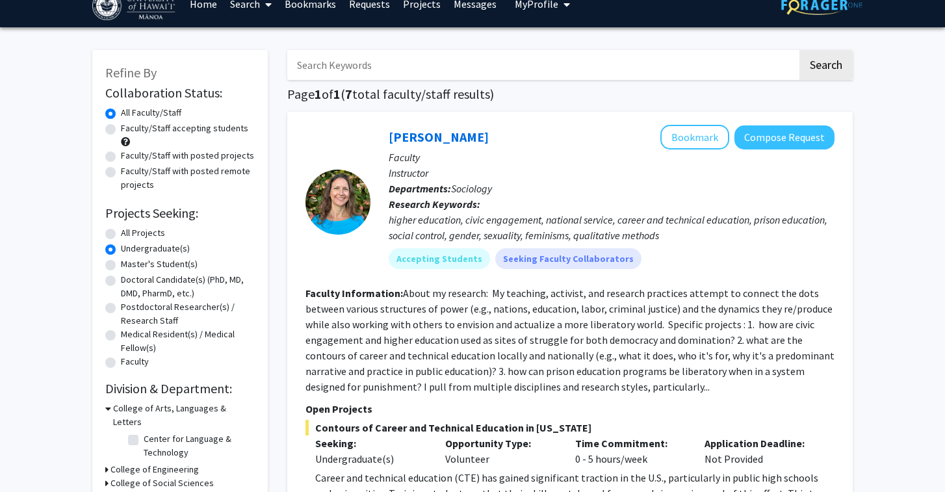
click at [121, 130] on label "Faculty/Staff accepting students" at bounding box center [184, 129] width 127 height 14
click at [121, 130] on input "Faculty/Staff accepting students" at bounding box center [125, 126] width 8 height 8
radio input "true"
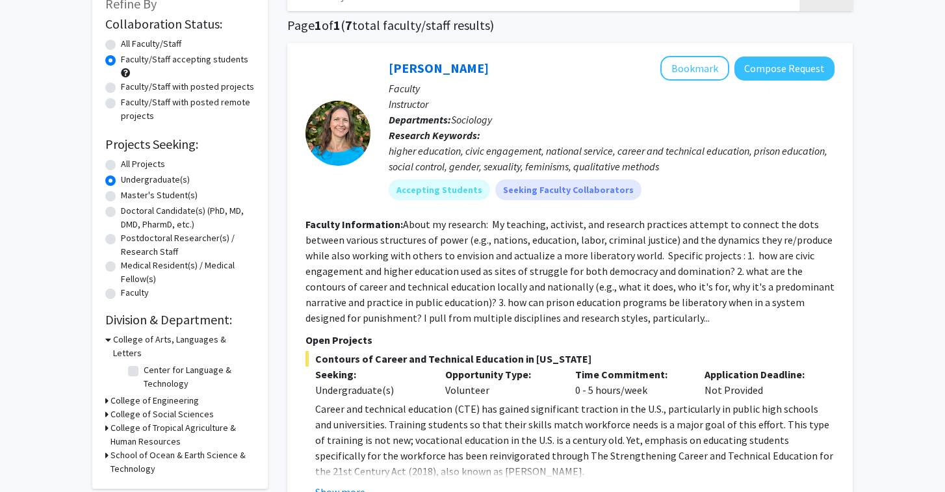
scroll to position [109, 0]
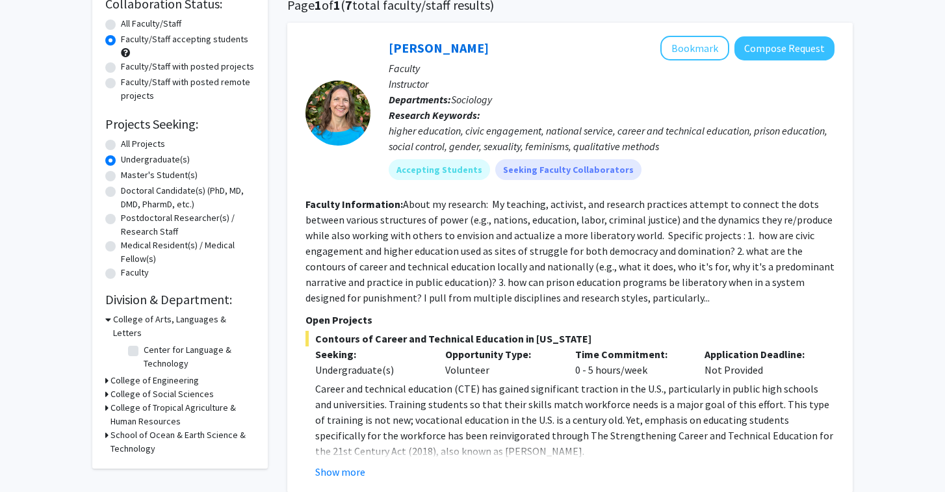
click at [140, 388] on h3 "College of Social Sciences" at bounding box center [162, 395] width 103 height 14
click at [140, 388] on h3 "College of Social Sciences" at bounding box center [164, 395] width 103 height 14
click at [144, 388] on h3 "College of Social Sciences" at bounding box center [162, 395] width 103 height 14
click at [145, 388] on h3 "College of Social Sciences" at bounding box center [164, 395] width 103 height 14
click at [149, 401] on h3 "College of Tropical Agriculture & Human Resources" at bounding box center [183, 414] width 144 height 27
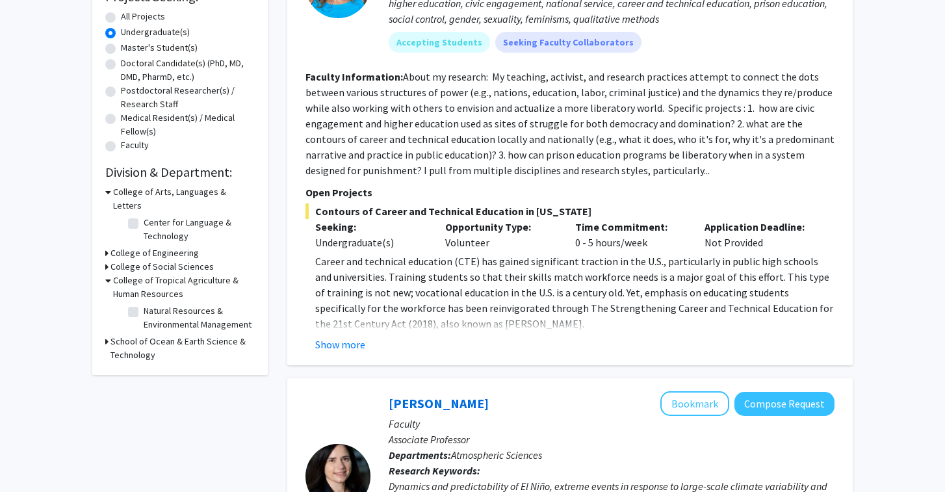
scroll to position [266, 0]
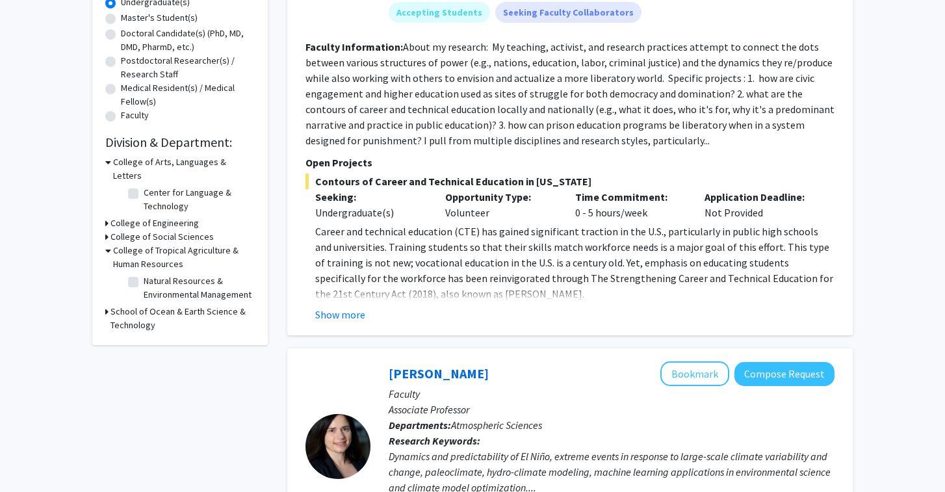
click at [138, 311] on h3 "School of Ocean & Earth Science & Technology" at bounding box center [183, 318] width 144 height 27
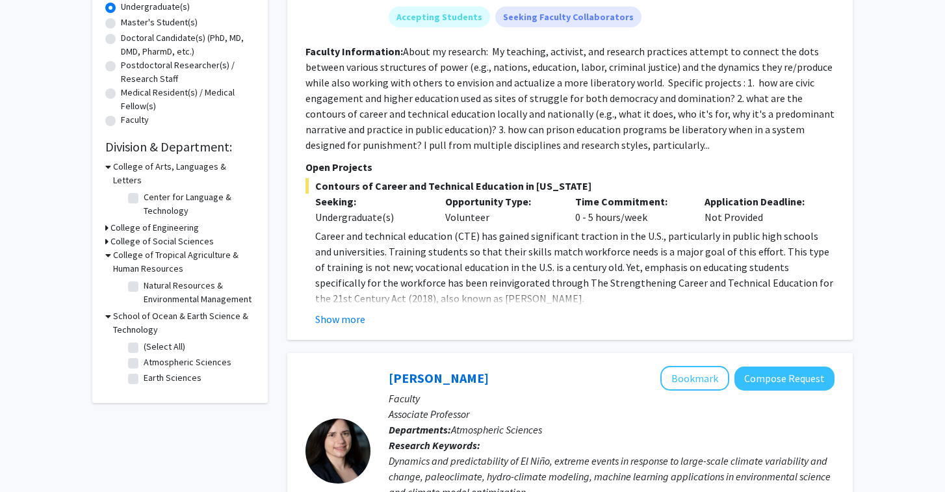
click at [144, 279] on label "Natural Resources & Environmental Management" at bounding box center [198, 292] width 108 height 27
click at [144, 279] on input "Natural Resources & Environmental Management" at bounding box center [148, 283] width 8 height 8
checkbox input "true"
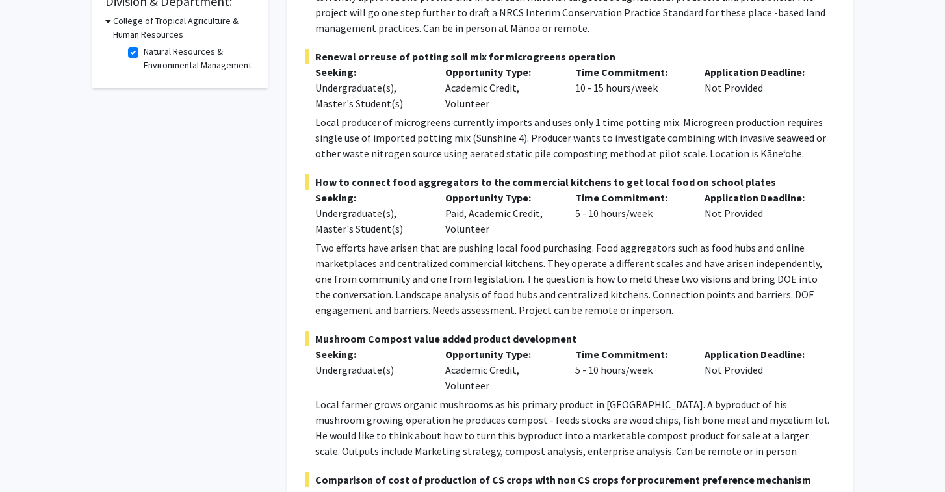
scroll to position [408, 0]
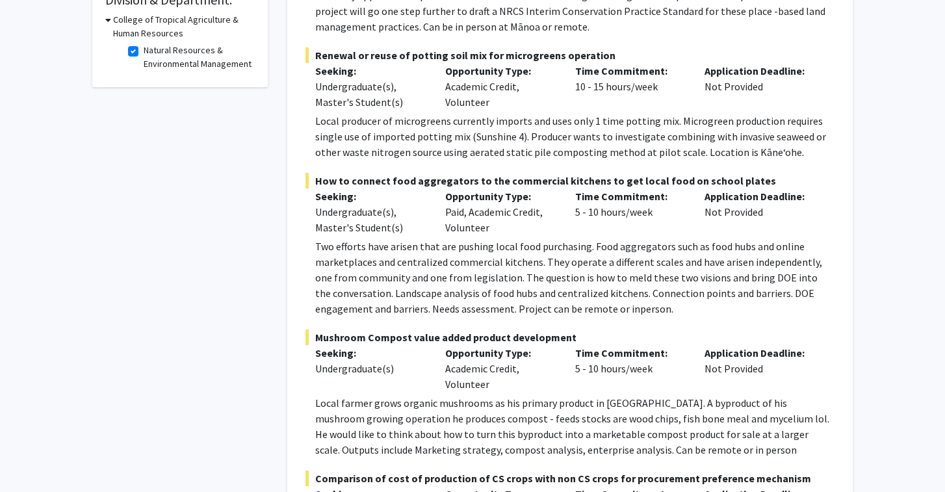
click at [144, 57] on label "Natural Resources & Environmental Management" at bounding box center [198, 57] width 108 height 27
click at [144, 52] on input "Natural Resources & Environmental Management" at bounding box center [148, 48] width 8 height 8
checkbox input "false"
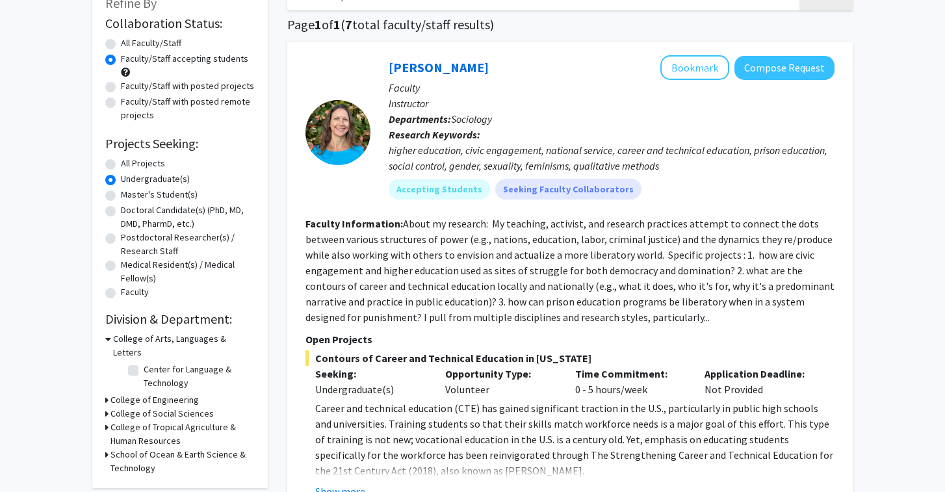
scroll to position [109, 0]
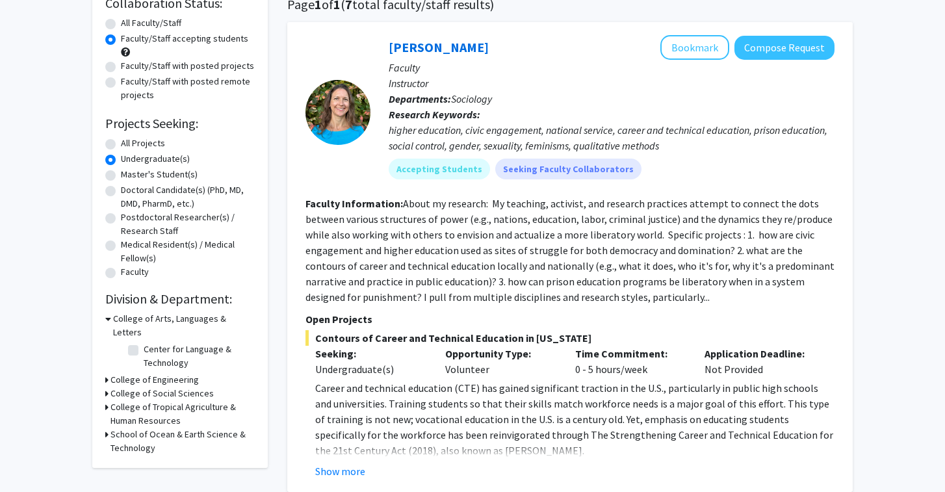
click at [121, 143] on label "All Projects" at bounding box center [143, 144] width 44 height 14
click at [121, 143] on input "All Projects" at bounding box center [125, 141] width 8 height 8
radio input "true"
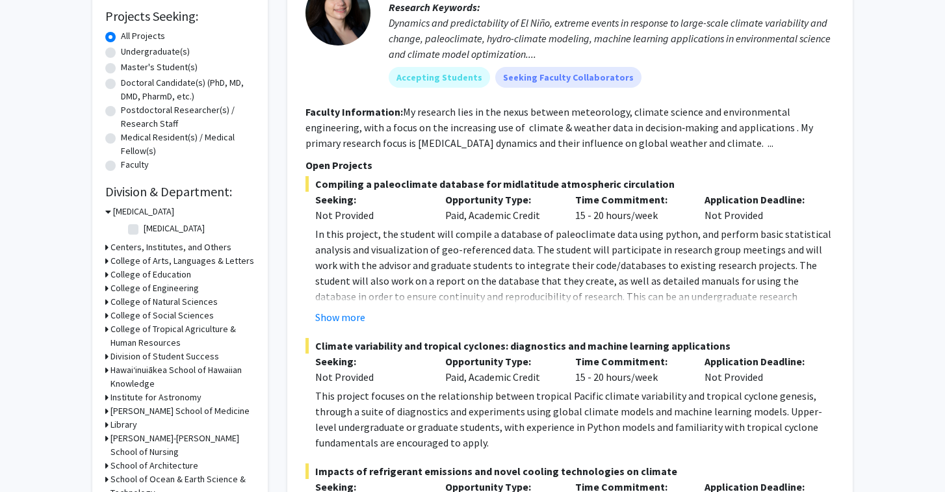
scroll to position [218, 0]
click at [152, 304] on h3 "College of Natural Sciences" at bounding box center [164, 301] width 107 height 14
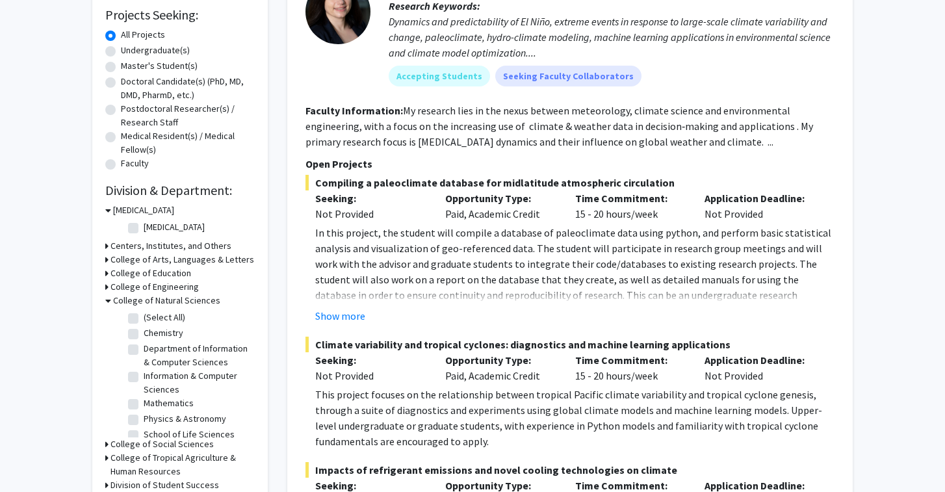
click at [144, 317] on label "(Select All)" at bounding box center [165, 318] width 42 height 14
click at [144, 317] on input "(Select All)" at bounding box center [148, 315] width 8 height 8
checkbox input "true"
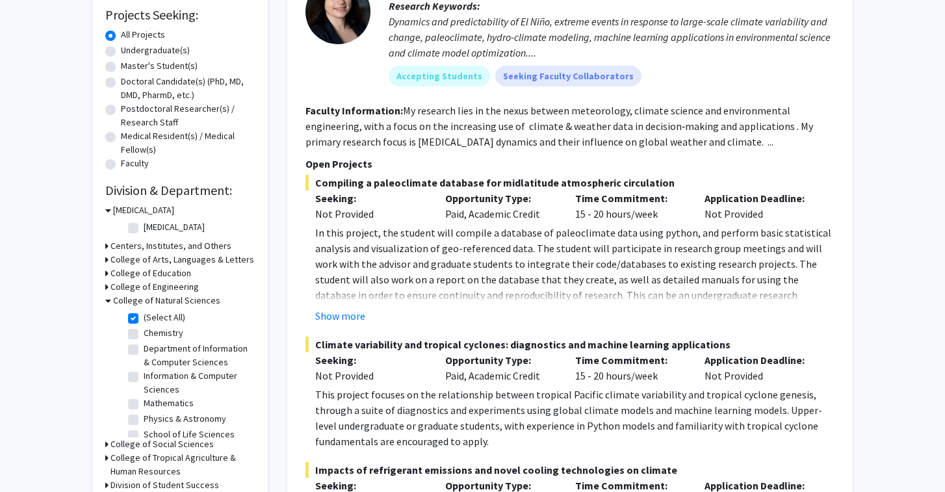
checkbox input "true"
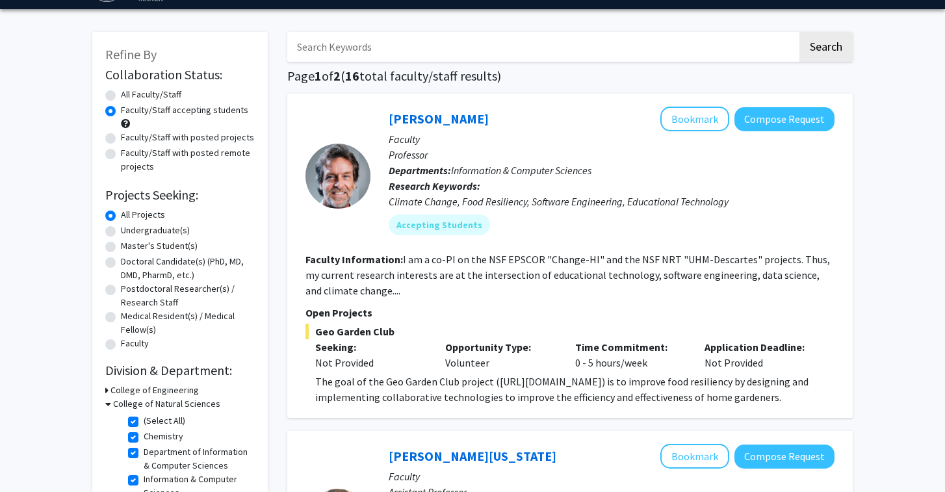
scroll to position [49, 0]
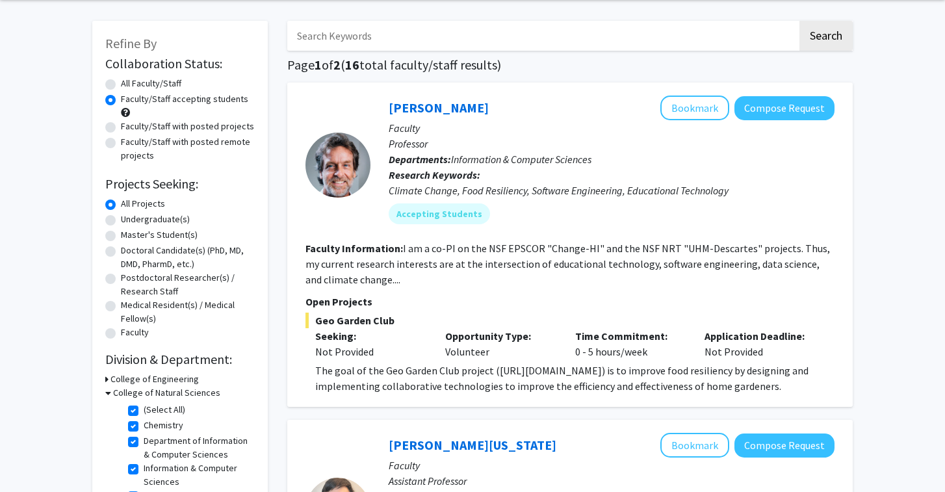
click at [431, 253] on fg-read-more "I am a co-PI on the NSF EPSCOR "Change-HI" and the NSF NRT "UHM-Descartes" proj…" at bounding box center [568, 264] width 525 height 44
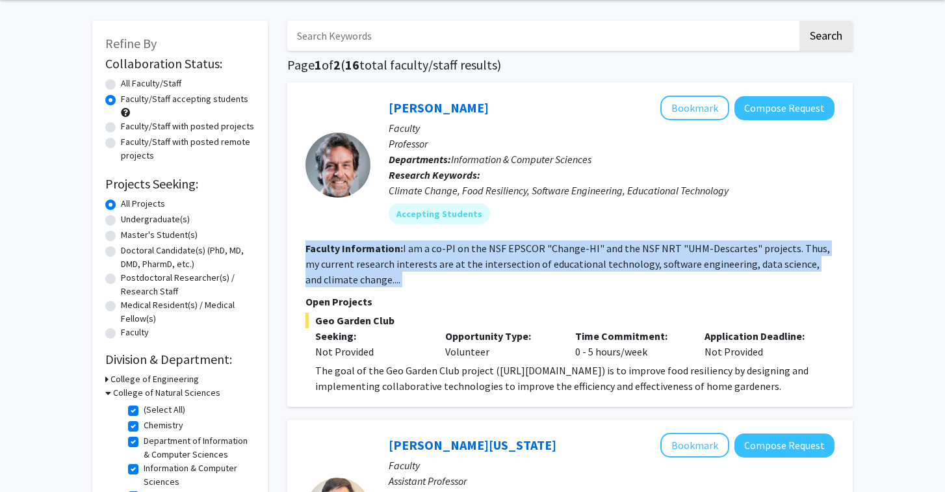
click at [431, 253] on fg-read-more "I am a co-PI on the NSF EPSCOR "Change-HI" and the NSF NRT "UHM-Descartes" proj…" at bounding box center [568, 264] width 525 height 44
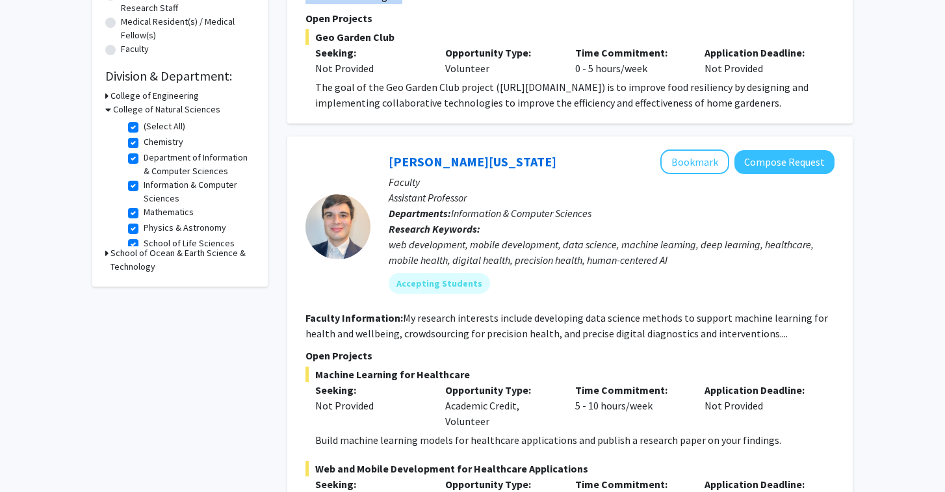
scroll to position [339, 0]
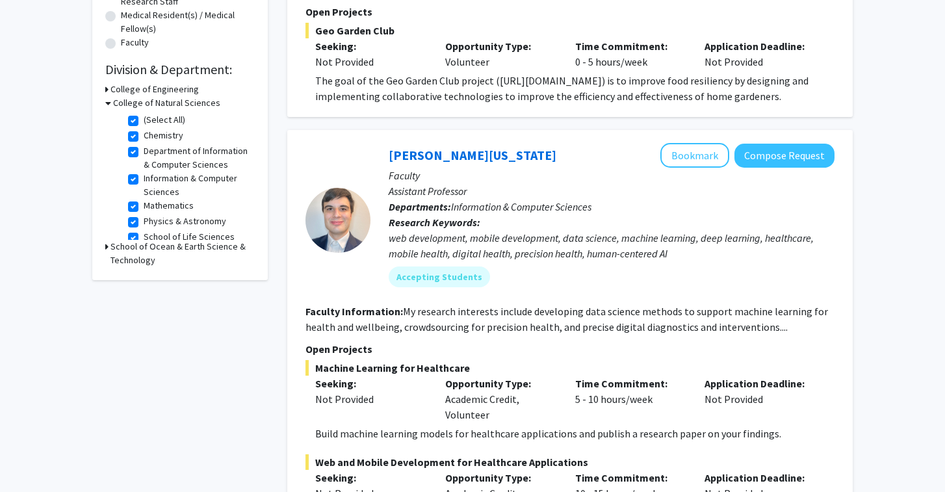
click at [434, 311] on fg-read-more "My research interests include developing data science methods to support machin…" at bounding box center [567, 319] width 523 height 29
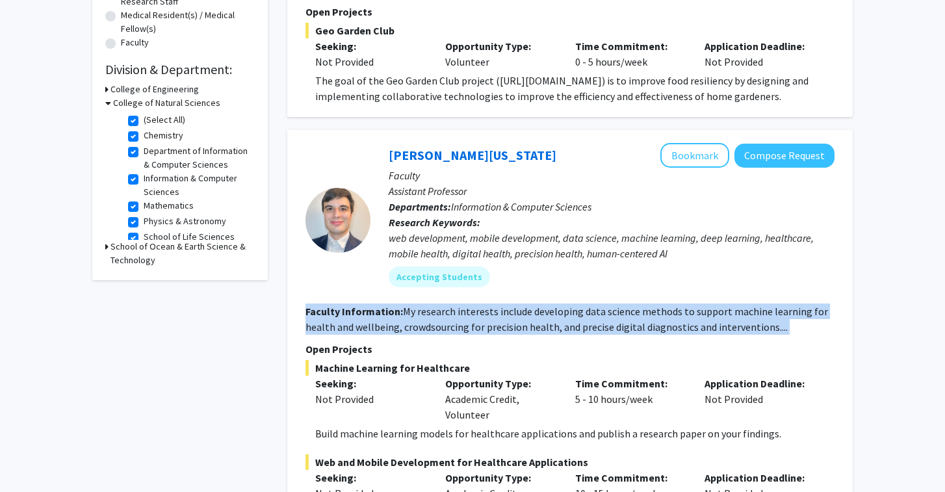
click at [434, 311] on fg-read-more "My research interests include developing data science methods to support machin…" at bounding box center [567, 319] width 523 height 29
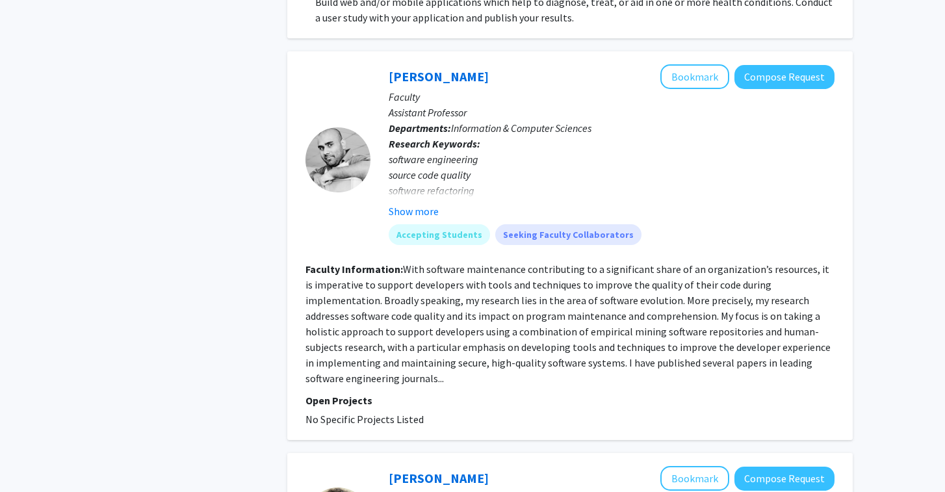
scroll to position [867, 0]
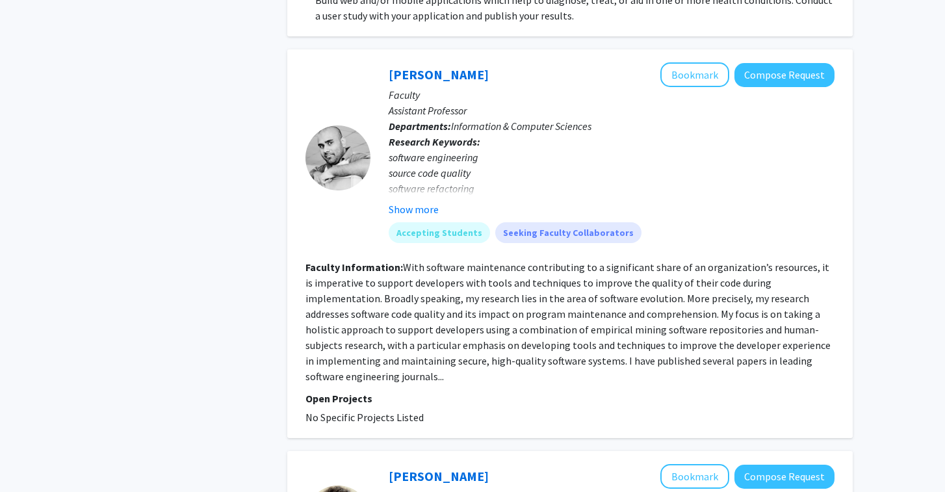
click at [437, 310] on fg-read-more "With software maintenance contributing to a significant share of an organizatio…" at bounding box center [568, 322] width 525 height 122
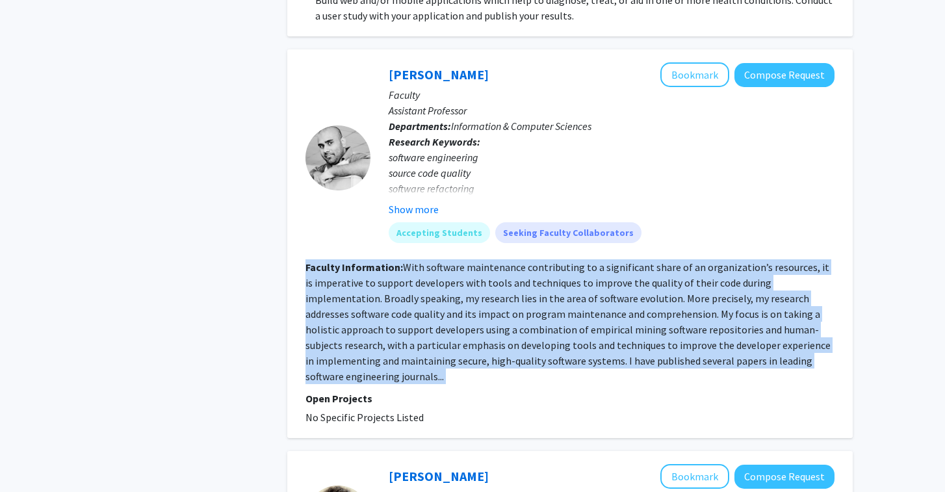
click at [437, 310] on fg-read-more "With software maintenance contributing to a significant share of an organizatio…" at bounding box center [568, 322] width 525 height 122
click at [427, 211] on button "Show more" at bounding box center [414, 210] width 50 height 16
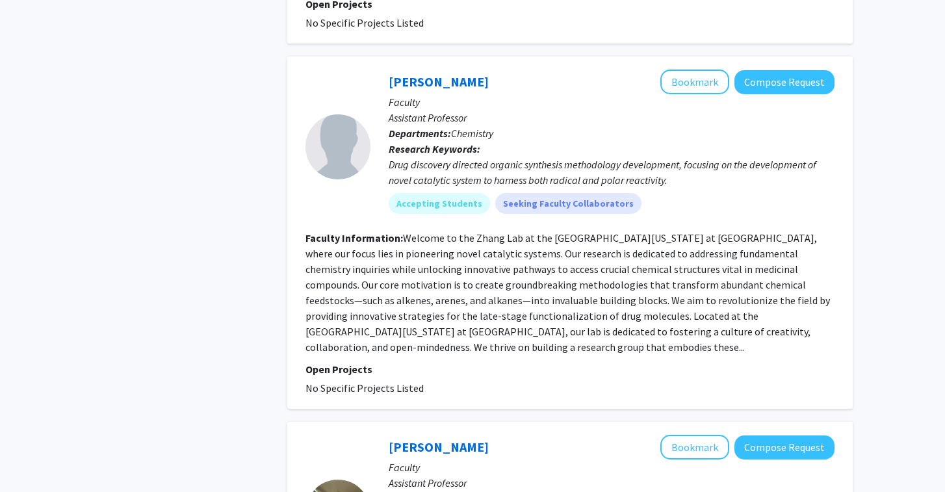
scroll to position [2602, 0]
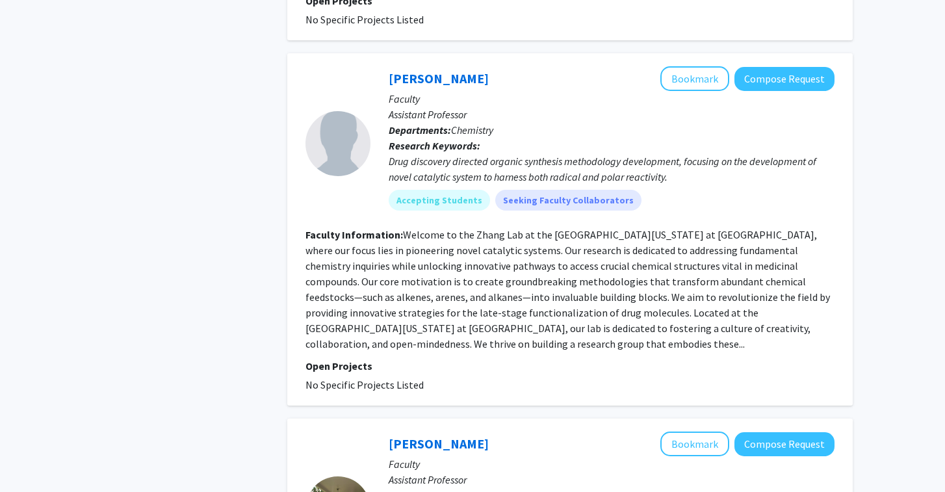
click at [442, 233] on fg-read-more "Welcome to the Zhang Lab at the [GEOGRAPHIC_DATA][US_STATE] at [GEOGRAPHIC_DATA…" at bounding box center [568, 289] width 525 height 122
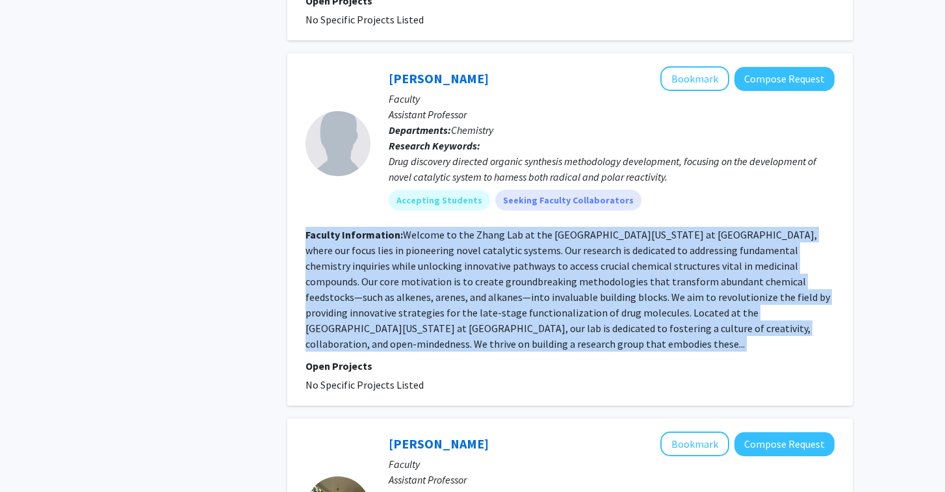
click at [442, 233] on fg-read-more "Welcome to the Zhang Lab at the [GEOGRAPHIC_DATA][US_STATE] at [GEOGRAPHIC_DATA…" at bounding box center [568, 289] width 525 height 122
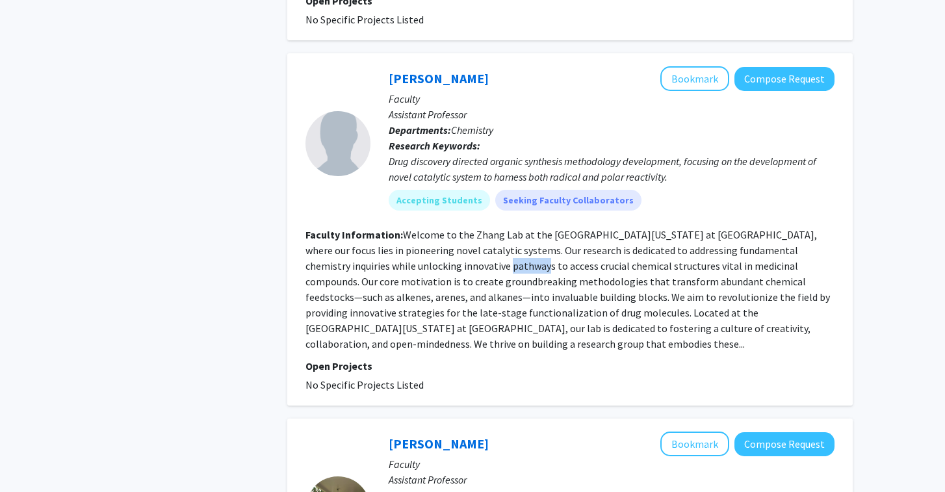
click at [442, 233] on fg-read-more "Welcome to the Zhang Lab at the [GEOGRAPHIC_DATA][US_STATE] at [GEOGRAPHIC_DATA…" at bounding box center [568, 289] width 525 height 122
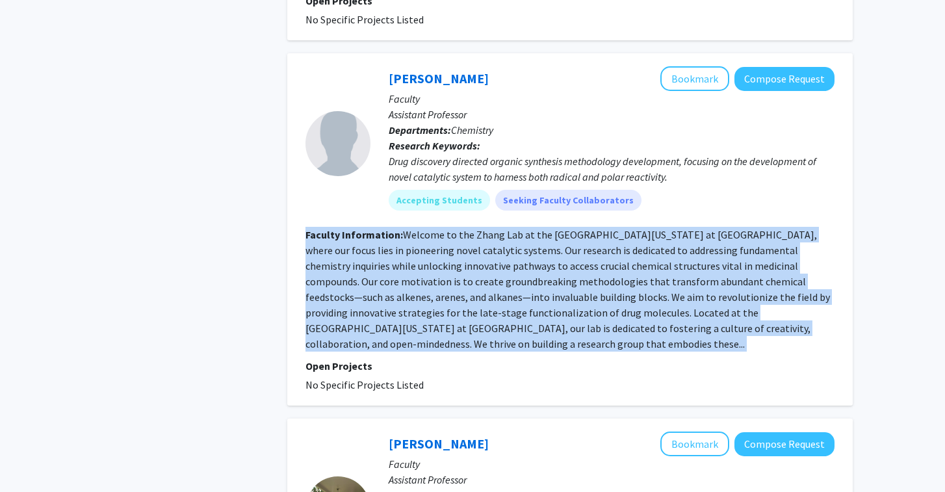
click at [442, 233] on fg-read-more "Welcome to the Zhang Lab at the [GEOGRAPHIC_DATA][US_STATE] at [GEOGRAPHIC_DATA…" at bounding box center [568, 289] width 525 height 122
click at [430, 228] on fg-read-more "Welcome to the Zhang Lab at the [GEOGRAPHIC_DATA][US_STATE] at [GEOGRAPHIC_DATA…" at bounding box center [568, 289] width 525 height 122
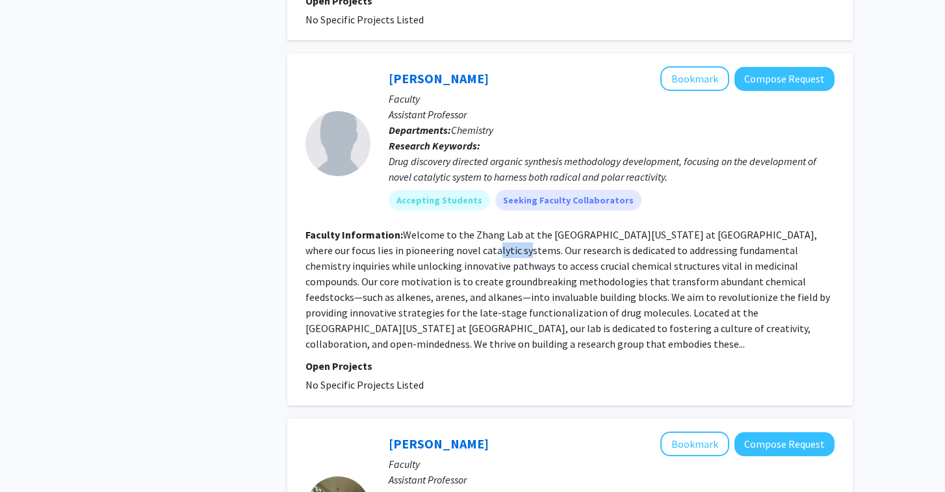
click at [430, 228] on fg-read-more "Welcome to the Zhang Lab at the [GEOGRAPHIC_DATA][US_STATE] at [GEOGRAPHIC_DATA…" at bounding box center [568, 289] width 525 height 122
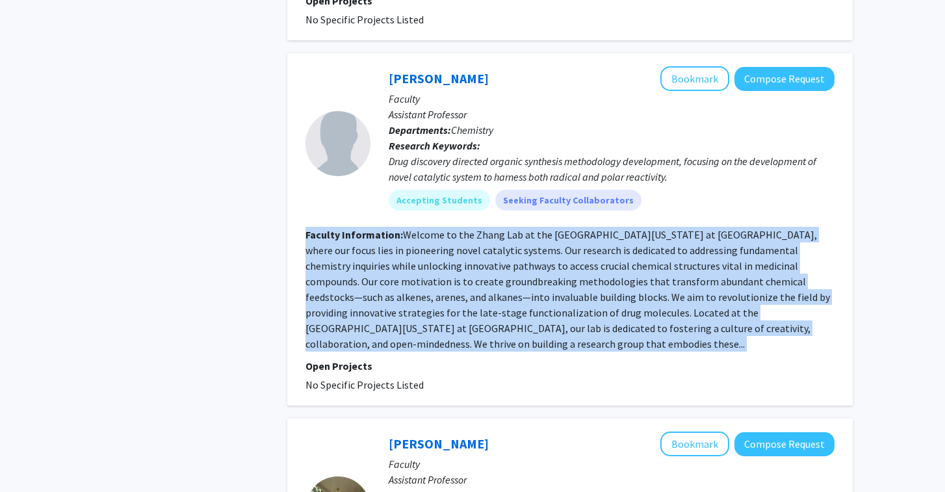
click at [430, 228] on fg-read-more "Welcome to the Zhang Lab at the [GEOGRAPHIC_DATA][US_STATE] at [GEOGRAPHIC_DATA…" at bounding box center [568, 289] width 525 height 122
click at [442, 271] on fg-read-more "Welcome to the Zhang Lab at the [GEOGRAPHIC_DATA][US_STATE] at [GEOGRAPHIC_DATA…" at bounding box center [568, 289] width 525 height 122
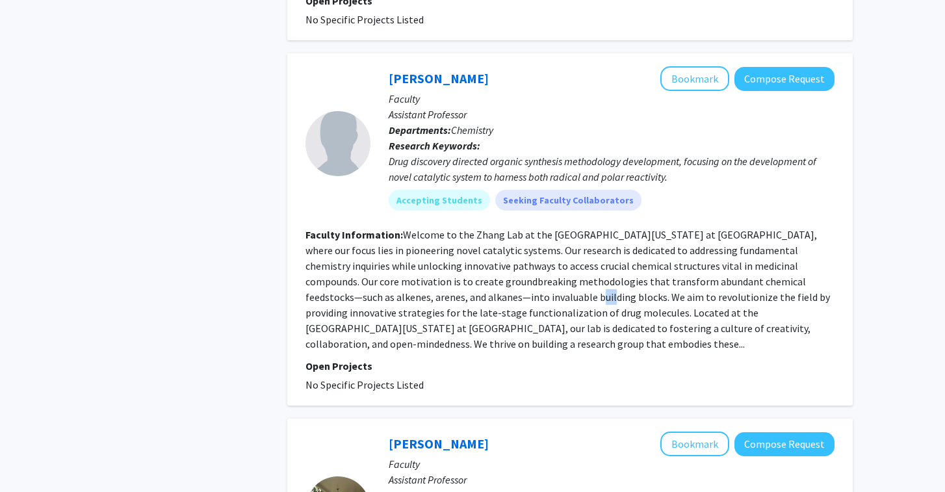
click at [443, 271] on fg-read-more "Welcome to the Zhang Lab at the [GEOGRAPHIC_DATA][US_STATE] at [GEOGRAPHIC_DATA…" at bounding box center [568, 289] width 525 height 122
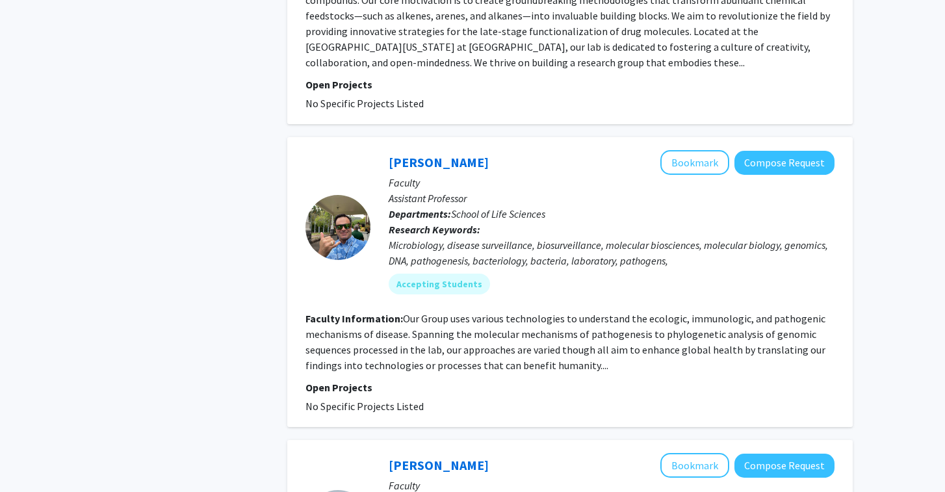
scroll to position [2896, 0]
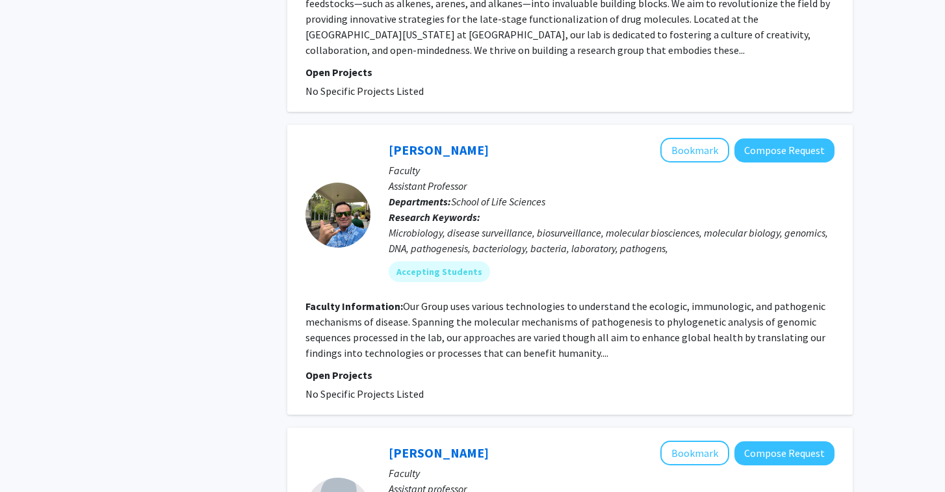
click at [442, 300] on fg-read-more "Our Group uses various technologies to understand the ecologic, immunologic, an…" at bounding box center [566, 330] width 520 height 60
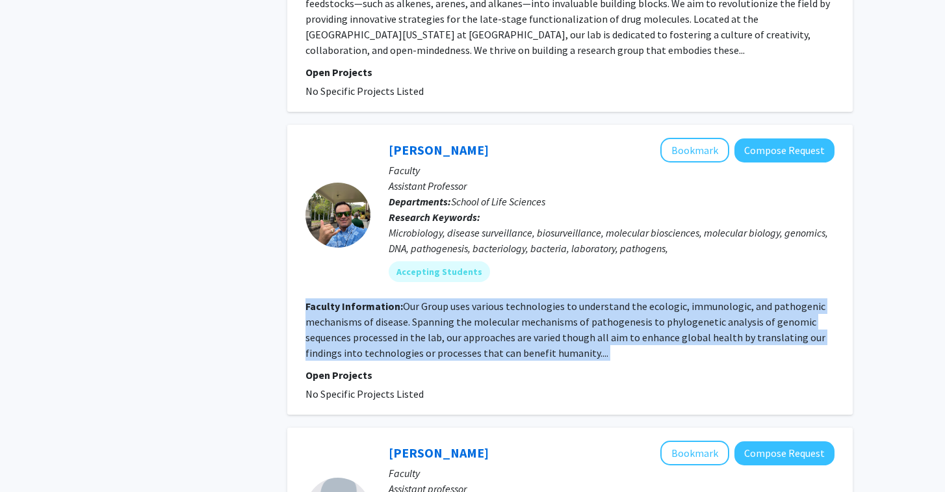
click at [442, 300] on fg-read-more "Our Group uses various technologies to understand the ecologic, immunologic, an…" at bounding box center [566, 330] width 520 height 60
click at [691, 138] on button "Bookmark" at bounding box center [695, 150] width 69 height 25
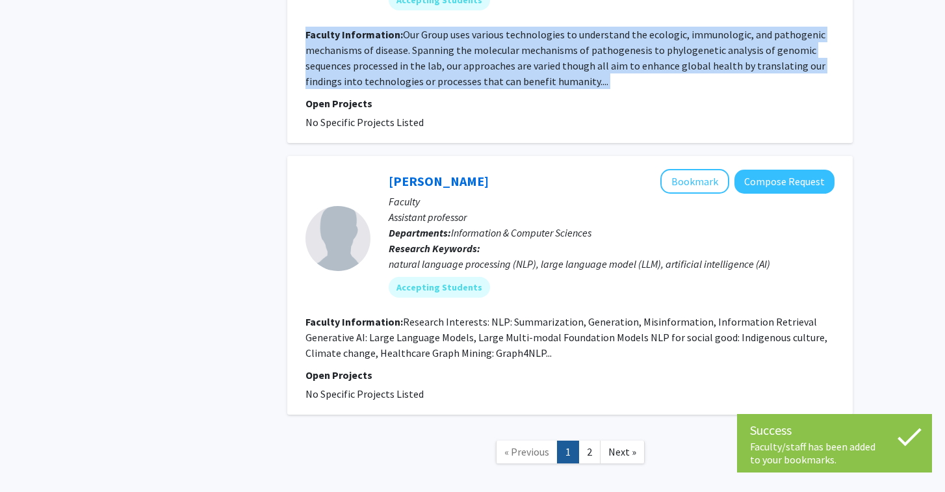
scroll to position [3177, 0]
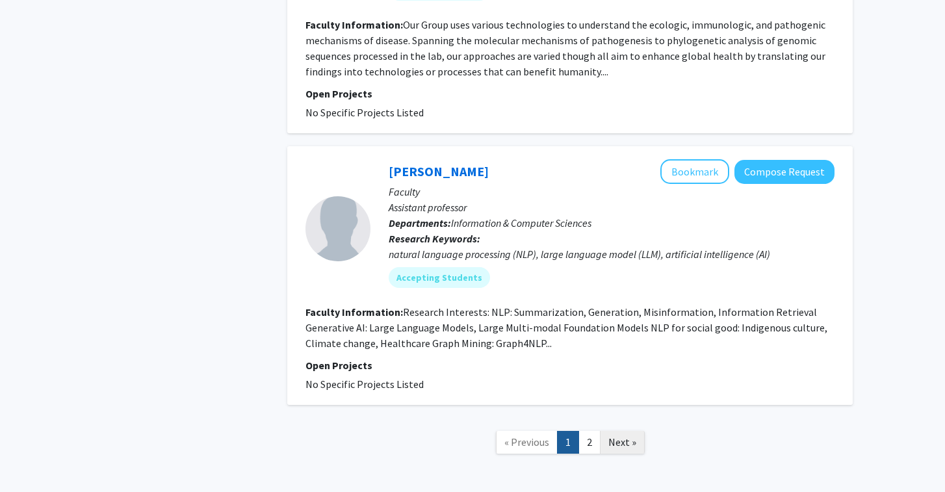
click at [619, 436] on span "Next »" at bounding box center [623, 442] width 28 height 13
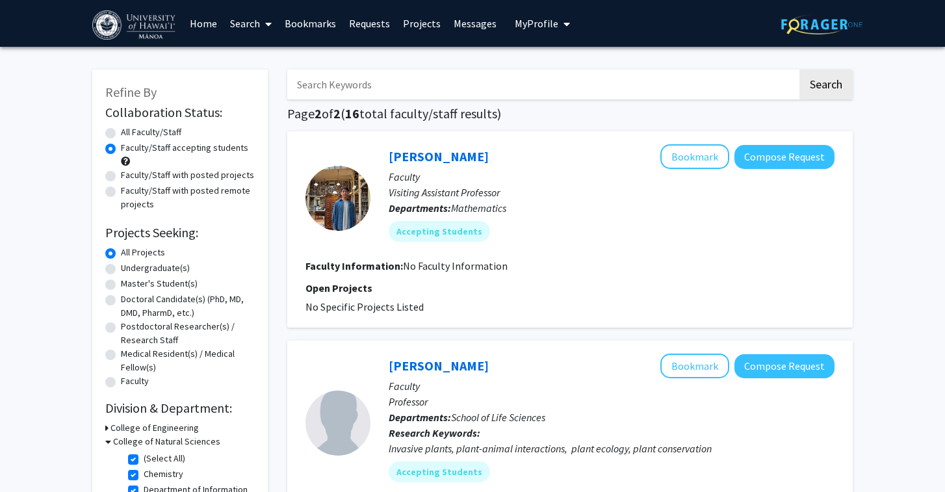
click at [324, 16] on link "Bookmarks" at bounding box center [310, 24] width 64 height 46
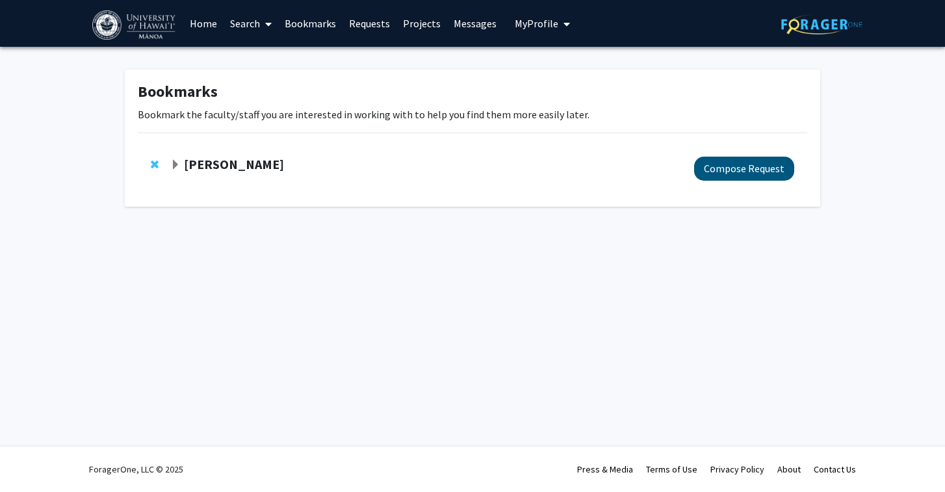
click at [742, 172] on button "Compose Request" at bounding box center [744, 169] width 100 height 24
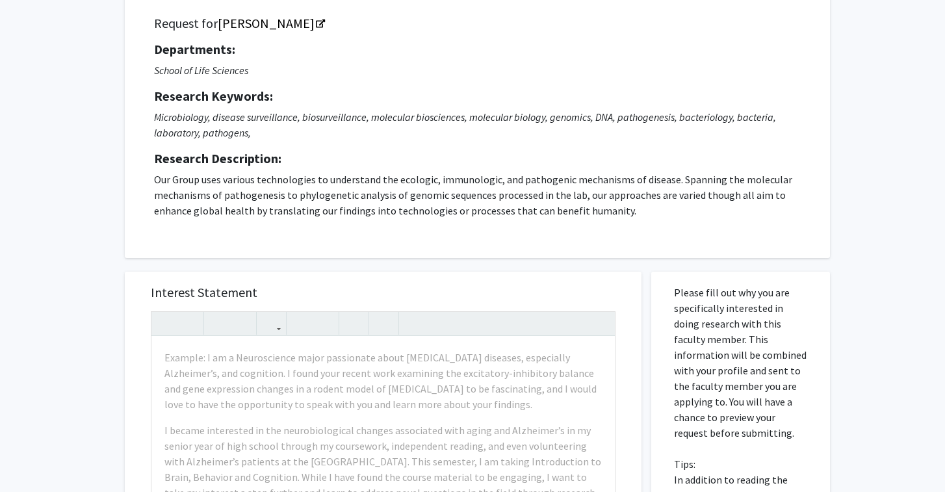
scroll to position [111, 0]
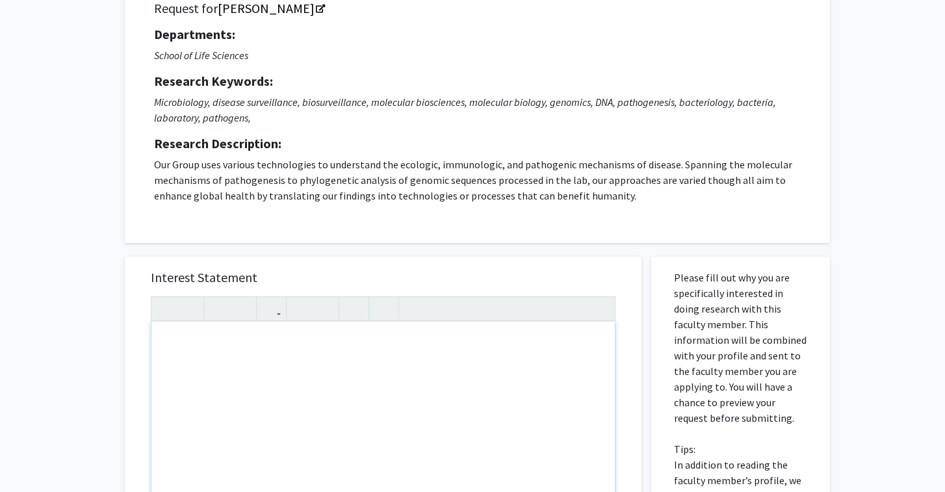
click at [518, 230] on div "Request for [PERSON_NAME] Departments: School of Life Sciences Research Keyword…" at bounding box center [478, 107] width 706 height 272
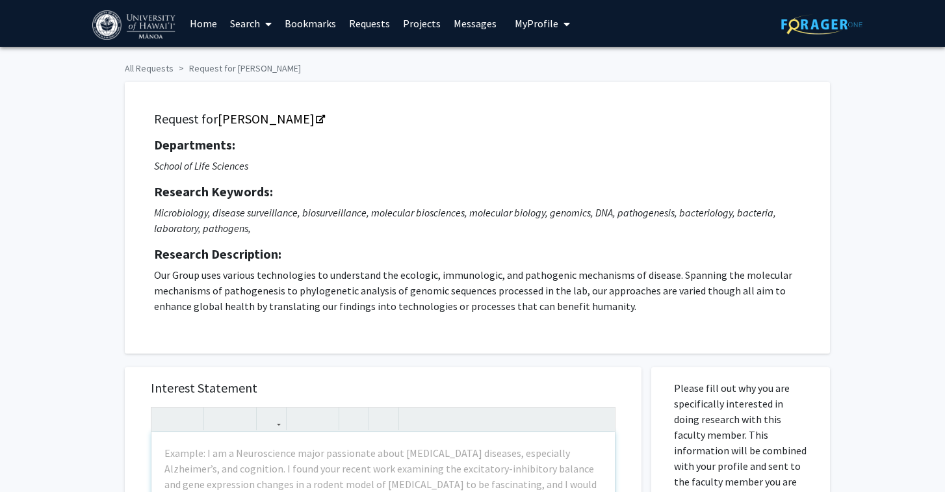
scroll to position [0, 0]
click at [316, 119] on icon "Opens in a new tab" at bounding box center [320, 120] width 9 height 8
click at [202, 26] on link "Home" at bounding box center [203, 24] width 40 height 46
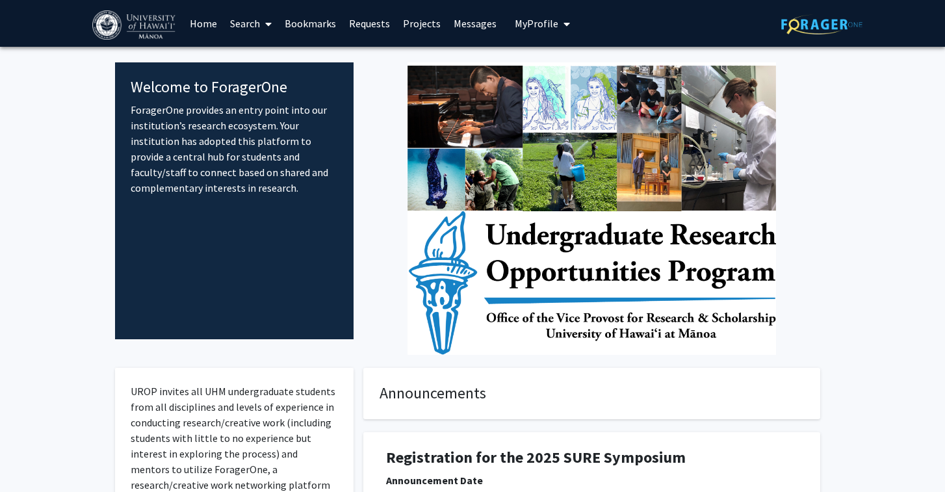
click at [152, 34] on img at bounding box center [135, 24] width 86 height 29
click at [126, 24] on img at bounding box center [135, 24] width 86 height 29
click at [262, 17] on span at bounding box center [266, 24] width 12 height 46
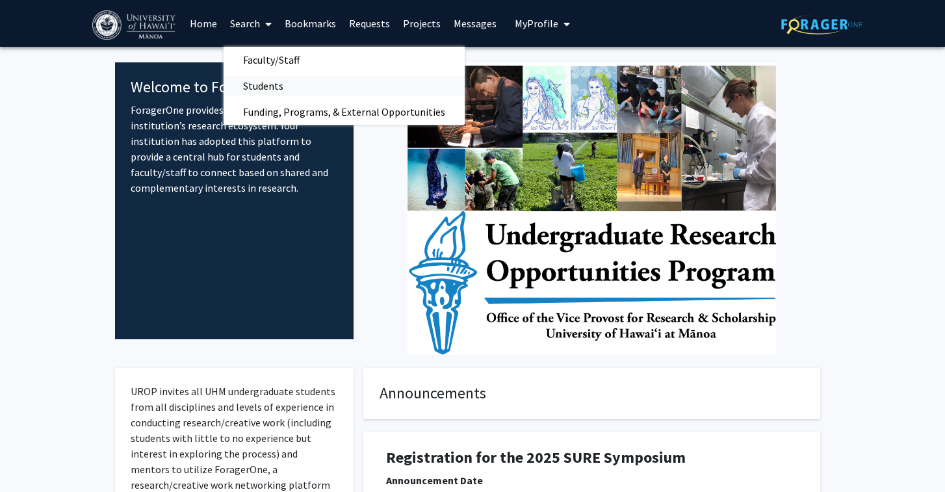
click at [276, 93] on span "Students" at bounding box center [263, 86] width 79 height 26
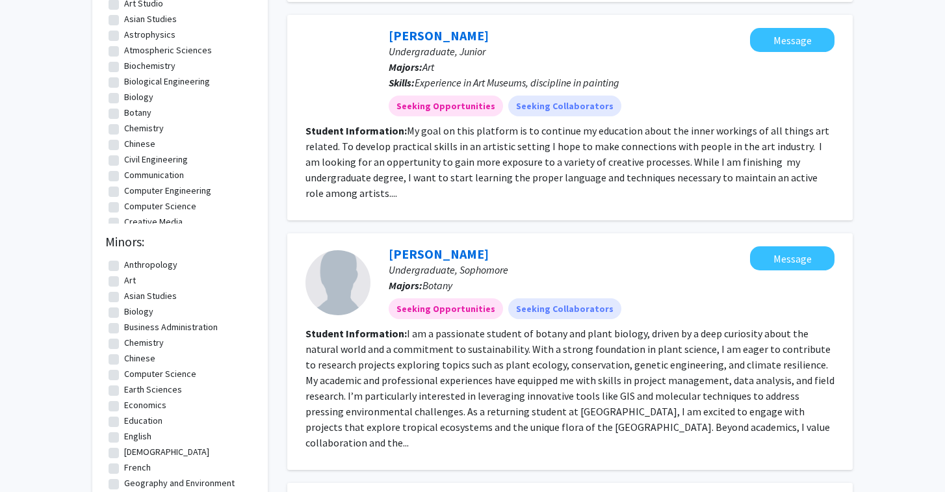
scroll to position [281, 0]
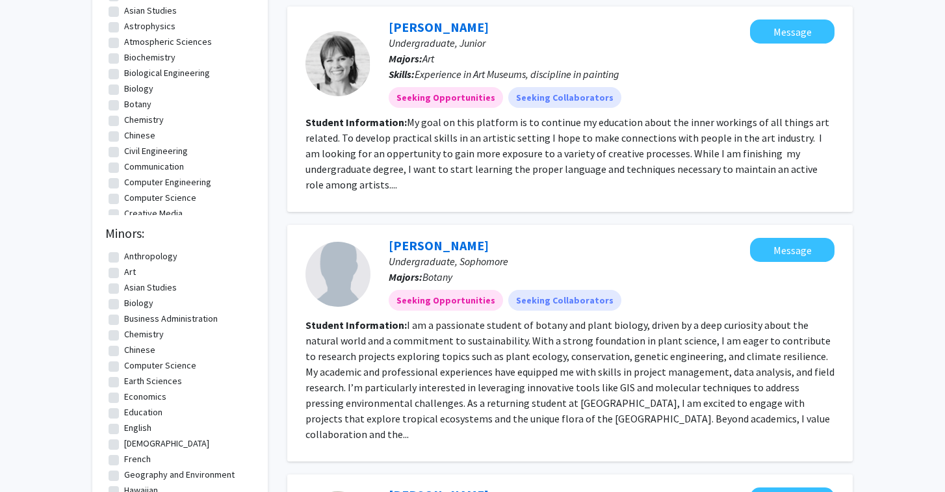
click at [456, 318] on section "Student Information: I am a passionate student of botany and plant biology, dri…" at bounding box center [570, 379] width 529 height 125
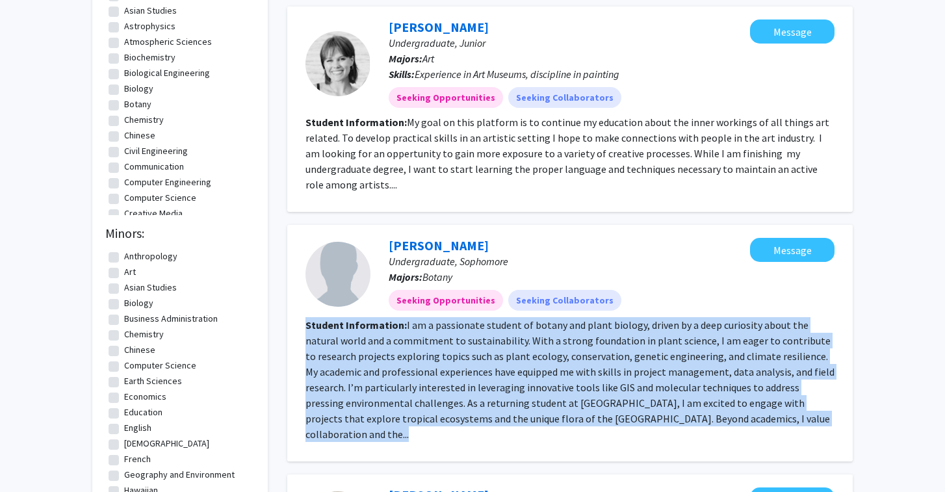
click at [456, 318] on section "Student Information: I am a passionate student of botany and plant biology, dri…" at bounding box center [570, 379] width 529 height 125
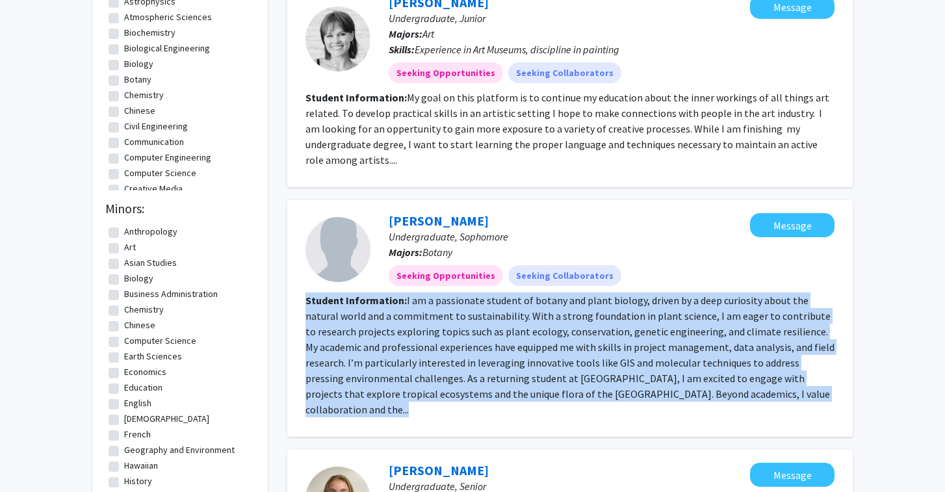
scroll to position [308, 0]
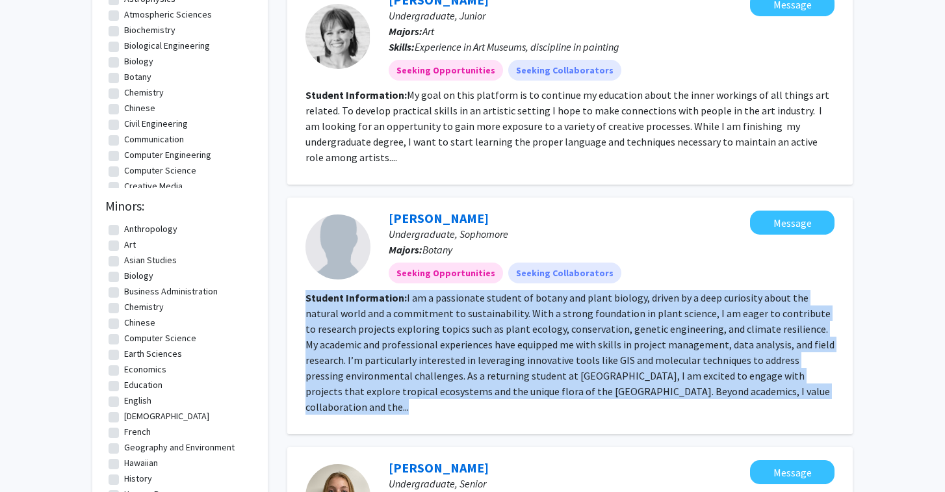
click at [454, 318] on fg-read-more "I am a passionate student of botany and plant biology, driven by a deep curiosi…" at bounding box center [570, 352] width 529 height 122
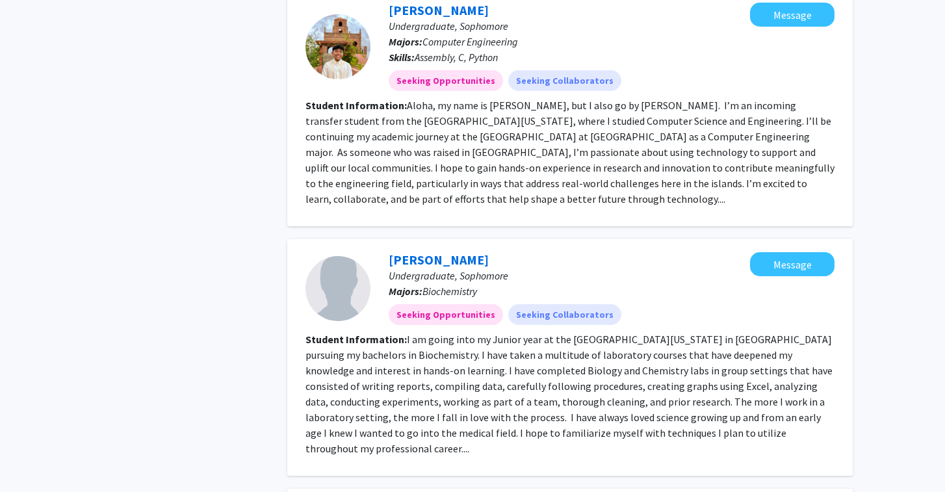
scroll to position [1189, 0]
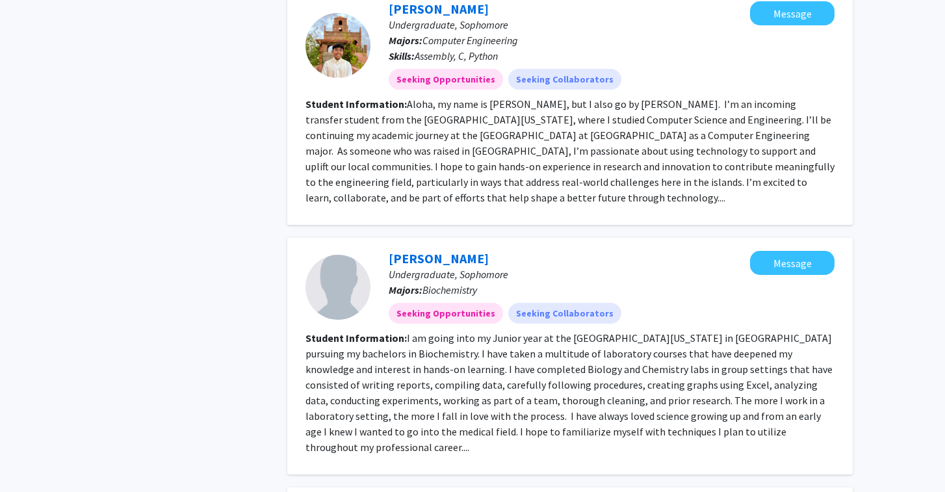
click at [471, 332] on fg-read-more "I am going into my Junior year at the [GEOGRAPHIC_DATA][US_STATE] in [GEOGRAPHI…" at bounding box center [569, 393] width 527 height 122
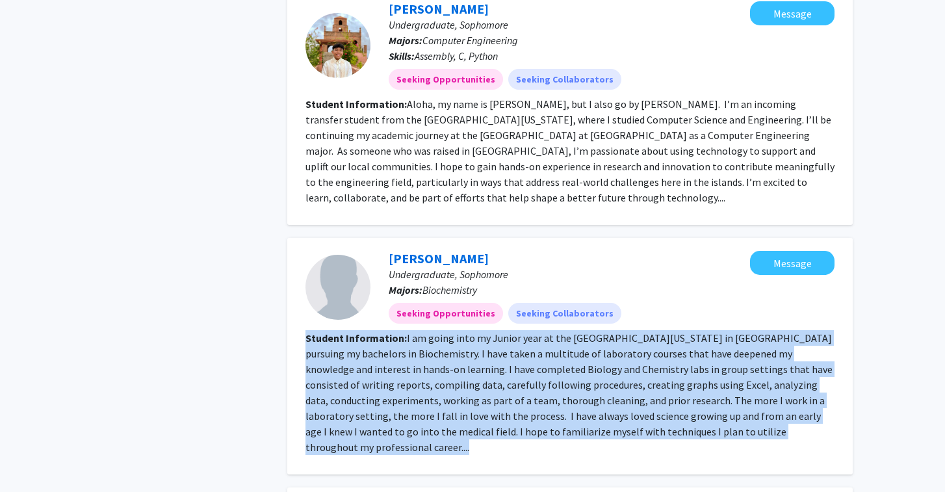
click at [471, 332] on fg-read-more "I am going into my Junior year at the [GEOGRAPHIC_DATA][US_STATE] in [GEOGRAPHI…" at bounding box center [569, 393] width 527 height 122
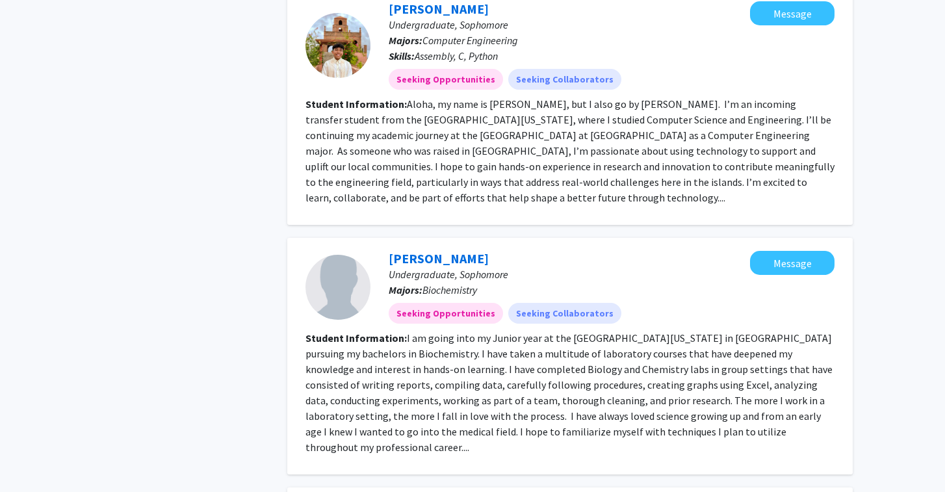
click at [476, 332] on fg-read-more "I am going into my Junior year at the [GEOGRAPHIC_DATA][US_STATE] in [GEOGRAPHI…" at bounding box center [569, 393] width 527 height 122
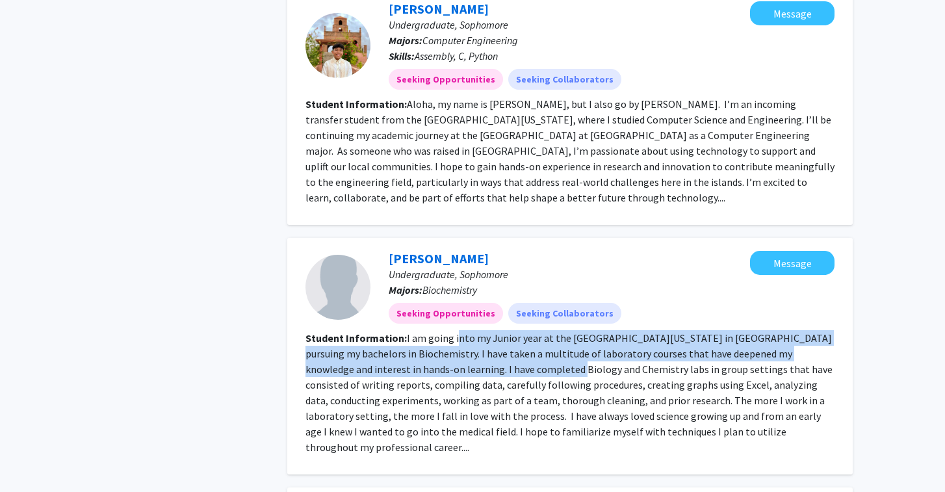
drag, startPoint x: 453, startPoint y: 292, endPoint x: 512, endPoint y: 329, distance: 69.8
click at [512, 332] on fg-read-more "I am going into my Junior year at the [GEOGRAPHIC_DATA][US_STATE] in [GEOGRAPHI…" at bounding box center [569, 393] width 527 height 122
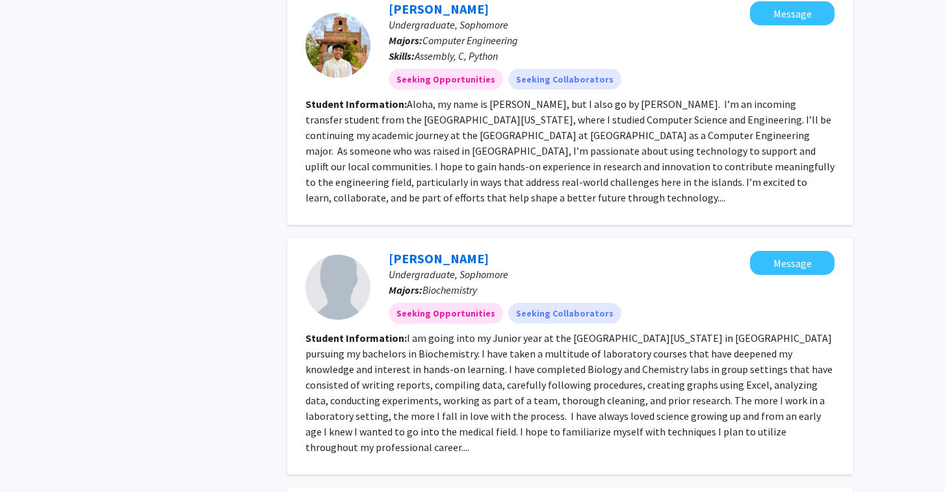
click at [464, 351] on fg-read-more "I am going into my Junior year at the [GEOGRAPHIC_DATA][US_STATE] in [GEOGRAPHI…" at bounding box center [569, 393] width 527 height 122
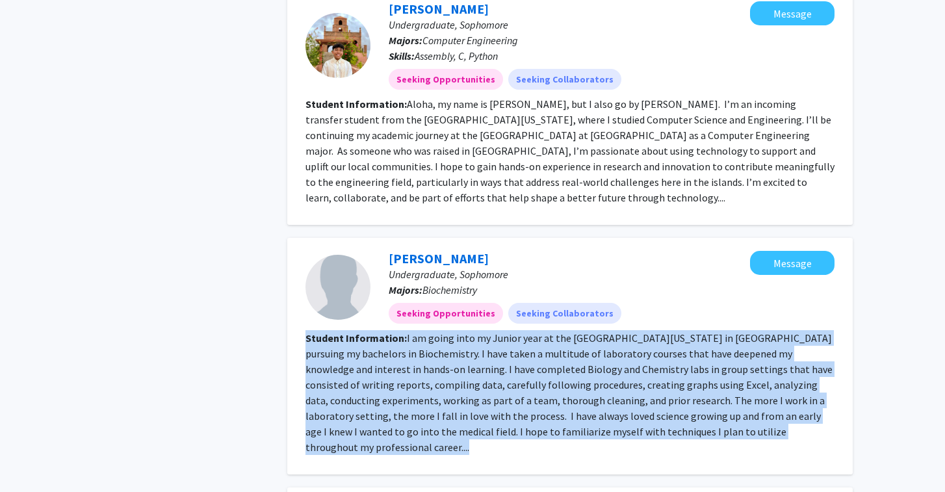
click at [464, 351] on fg-read-more "I am going into my Junior year at the [GEOGRAPHIC_DATA][US_STATE] in [GEOGRAPHI…" at bounding box center [569, 393] width 527 height 122
click at [745, 375] on fg-read-more "I am going into my Junior year at the [GEOGRAPHIC_DATA][US_STATE] in [GEOGRAPHI…" at bounding box center [569, 393] width 527 height 122
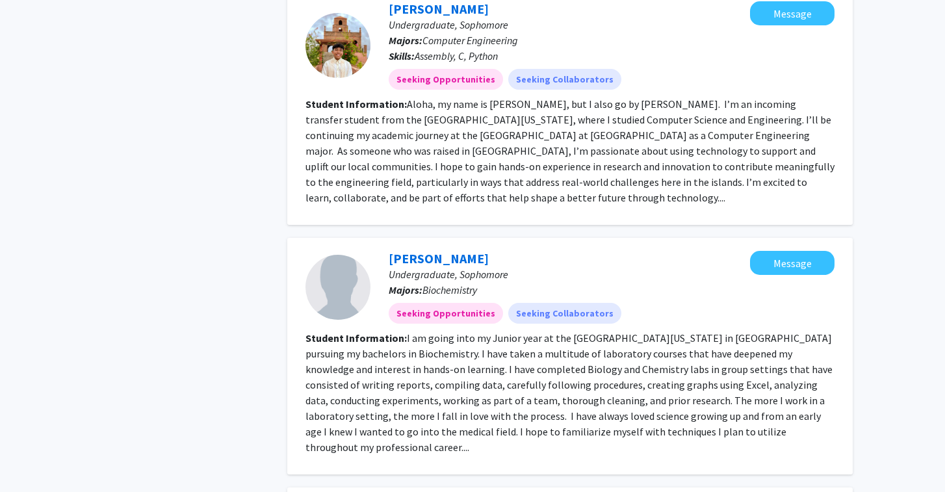
click at [696, 382] on section "Student Information: I am going into my Junior year at the [GEOGRAPHIC_DATA][US…" at bounding box center [570, 392] width 529 height 125
click at [684, 389] on fg-read-more "I am going into my Junior year at the [GEOGRAPHIC_DATA][US_STATE] in [GEOGRAPHI…" at bounding box center [569, 393] width 527 height 122
click at [455, 250] on link "[PERSON_NAME]" at bounding box center [439, 258] width 100 height 16
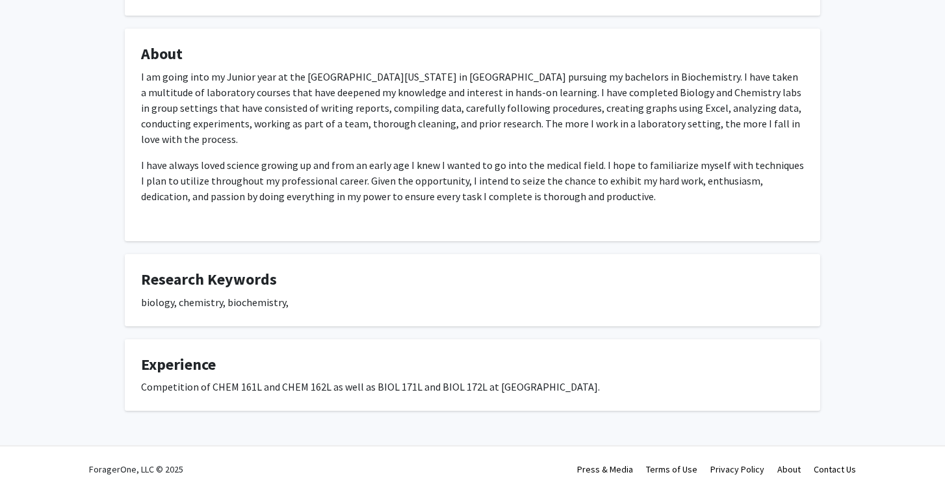
scroll to position [192, 0]
click at [455, 391] on div "Competition of CHEM 161L and CHEM 162L as well as BIOL 171L and BIOL 172L at [G…" at bounding box center [472, 387] width 663 height 16
click at [460, 388] on div "Competition of CHEM 161L and CHEM 162L as well as BIOL 171L and BIOL 172L at [G…" at bounding box center [472, 387] width 663 height 16
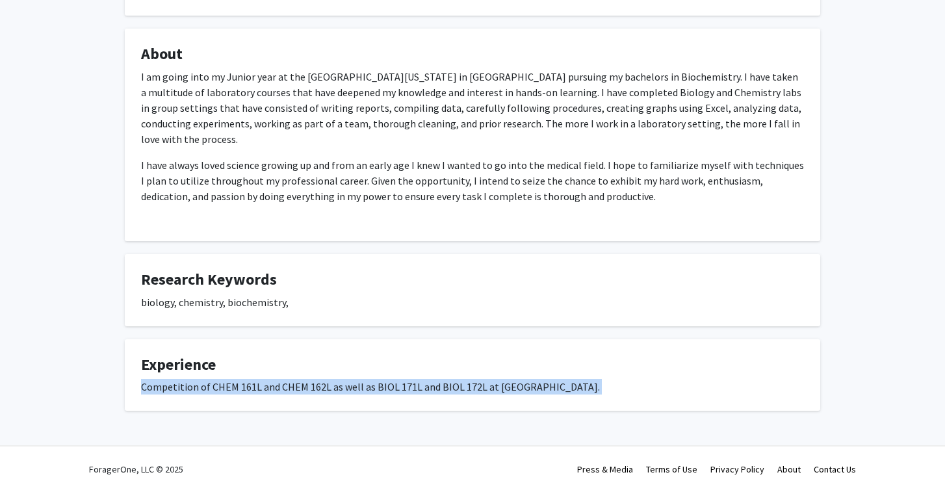
click at [460, 388] on div "Competition of CHEM 161L and CHEM 162L as well as BIOL 171L and BIOL 172L at [G…" at bounding box center [472, 387] width 663 height 16
click at [462, 388] on div "Competition of CHEM 161L and CHEM 162L as well as BIOL 171L and BIOL 172L at [G…" at bounding box center [472, 387] width 663 height 16
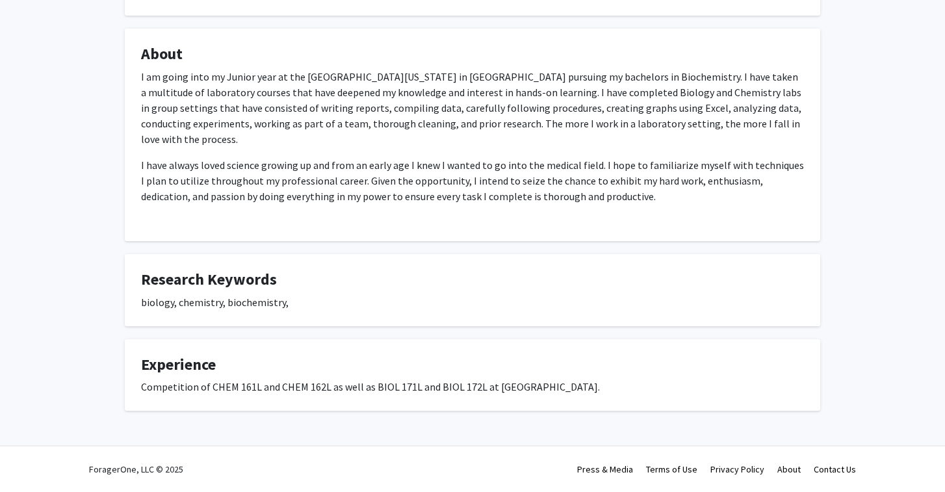
click at [466, 387] on div "Competition of CHEM 161L and CHEM 162L as well as BIOL 171L and BIOL 172L at [G…" at bounding box center [472, 387] width 663 height 16
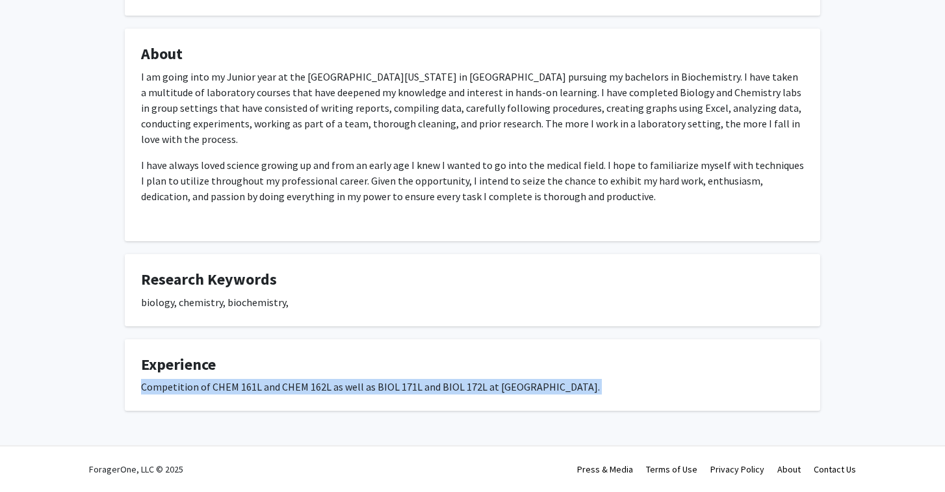
click at [466, 387] on div "Competition of CHEM 161L and CHEM 162L as well as BIOL 171L and BIOL 172L at [G…" at bounding box center [472, 387] width 663 height 16
click at [467, 387] on div "Competition of CHEM 161L and CHEM 162L as well as BIOL 171L and BIOL 172L at [G…" at bounding box center [472, 387] width 663 height 16
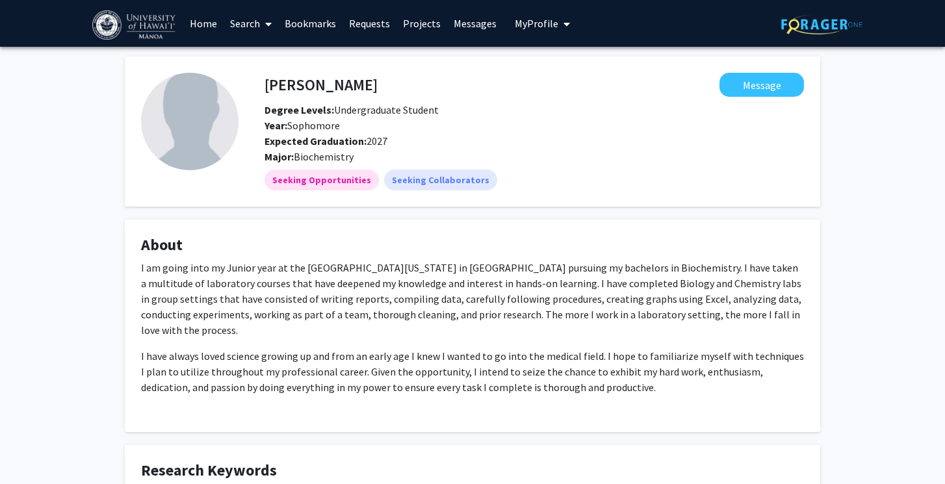
scroll to position [0, 0]
click at [254, 16] on link "Search" at bounding box center [251, 24] width 55 height 46
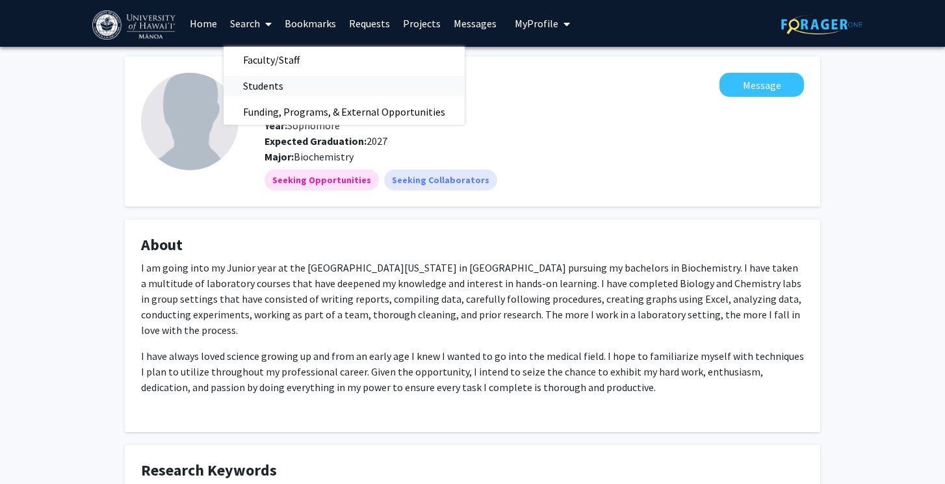
click at [289, 79] on span "Students" at bounding box center [263, 86] width 79 height 26
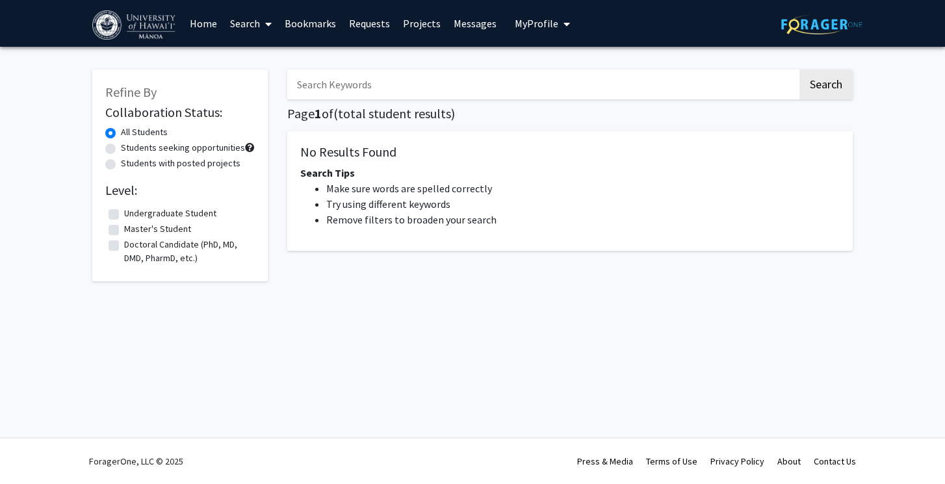
click at [354, 85] on input "Search Keywords" at bounding box center [542, 85] width 510 height 30
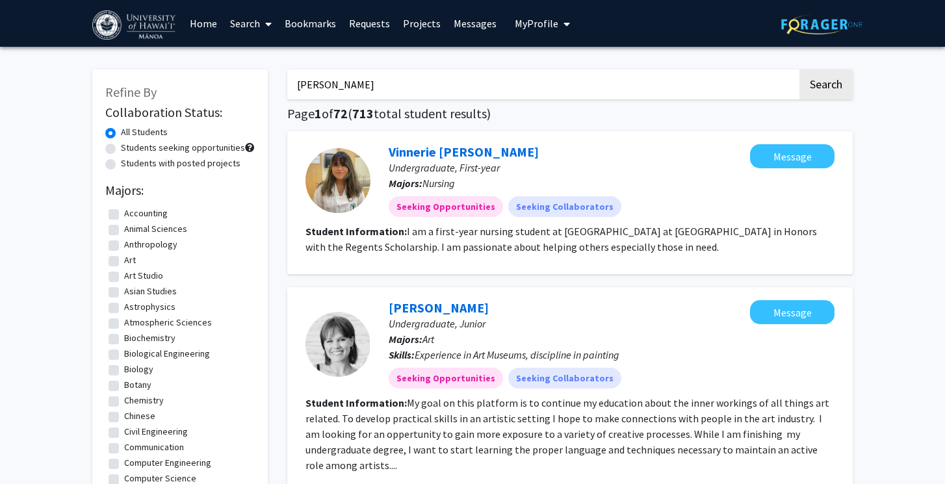
click at [826, 86] on button "Search" at bounding box center [826, 85] width 53 height 30
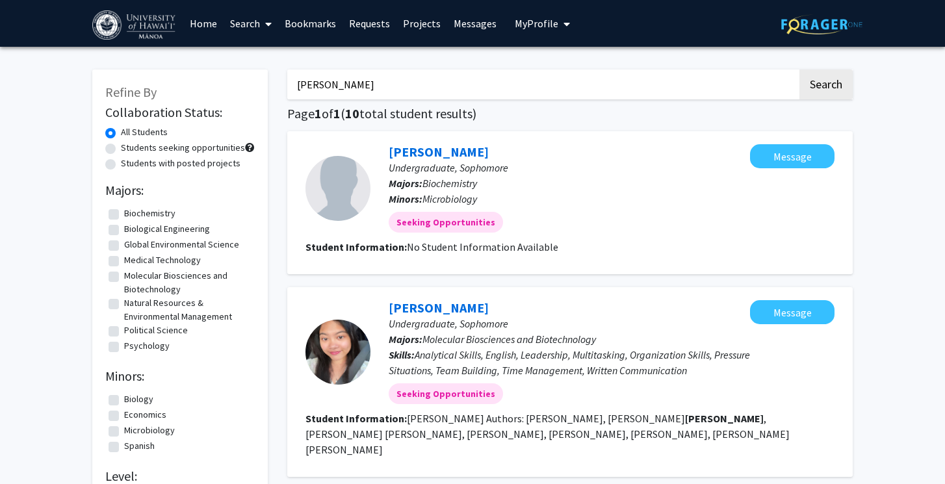
click at [826, 86] on button "Search" at bounding box center [826, 85] width 53 height 30
click at [473, 98] on input "[PERSON_NAME]" at bounding box center [542, 85] width 510 height 30
type input "G"
click at [826, 86] on button "Search" at bounding box center [826, 85] width 53 height 30
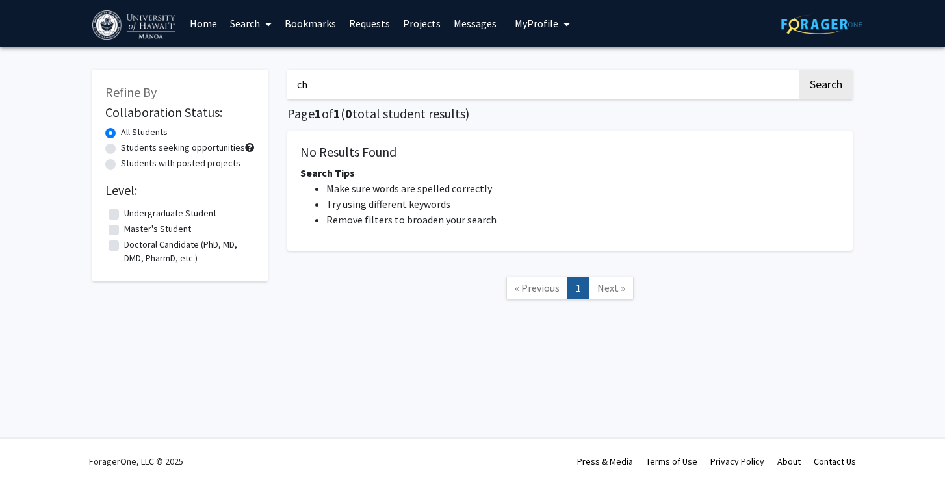
type input "c"
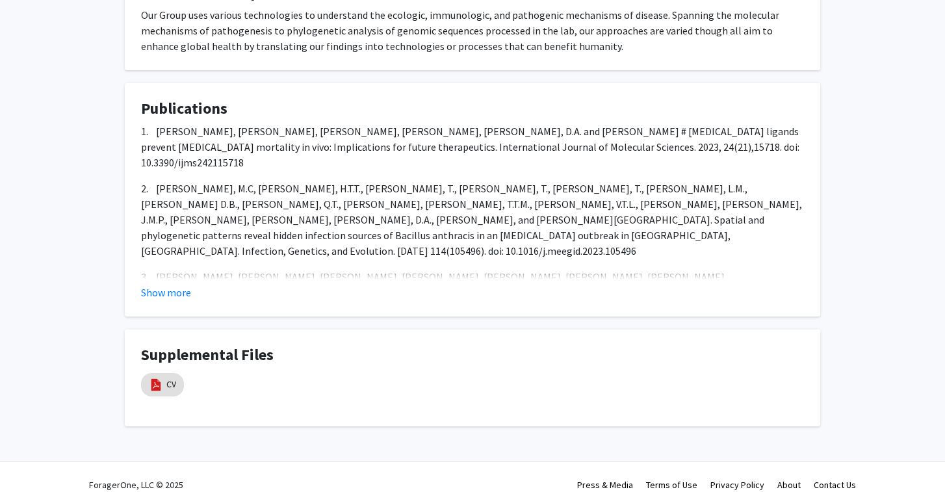
scroll to position [548, 0]
click at [164, 374] on mat-chip "CV" at bounding box center [162, 385] width 43 height 23
click at [168, 378] on link "CV" at bounding box center [171, 385] width 10 height 14
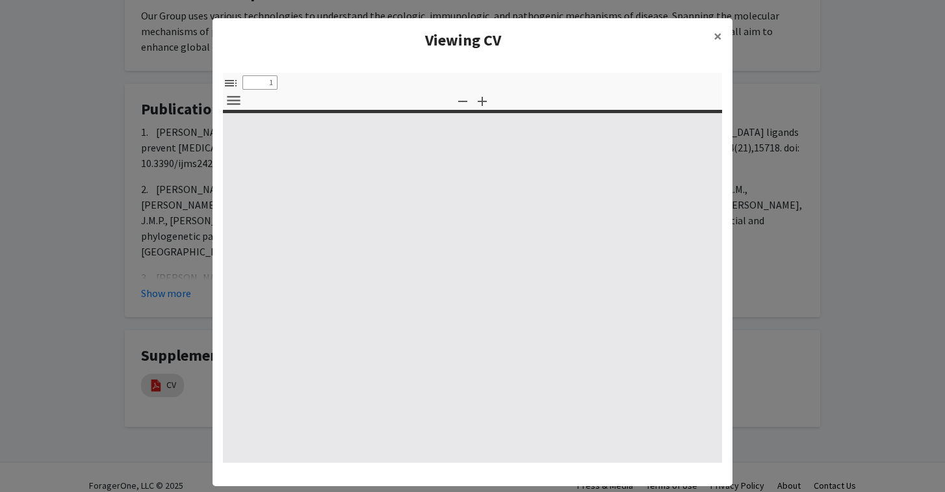
select select "custom"
type input "0"
select select "custom"
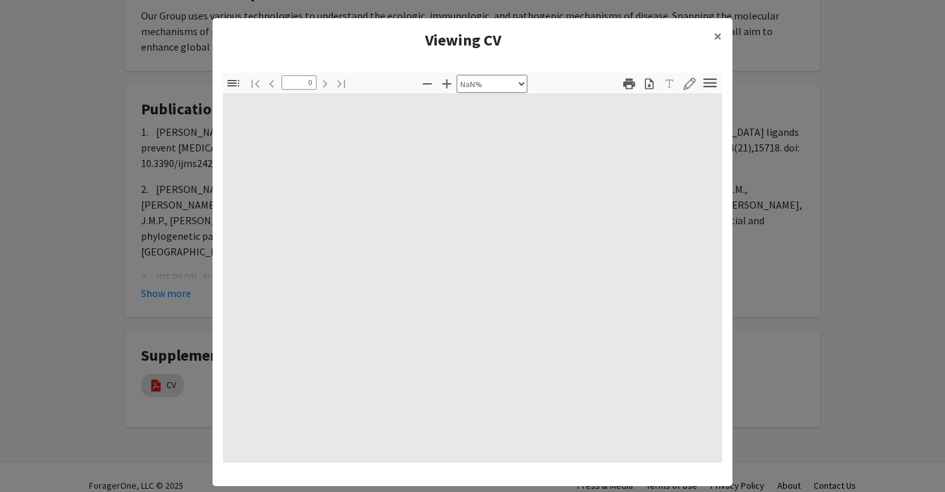
type input "1"
select select "auto"
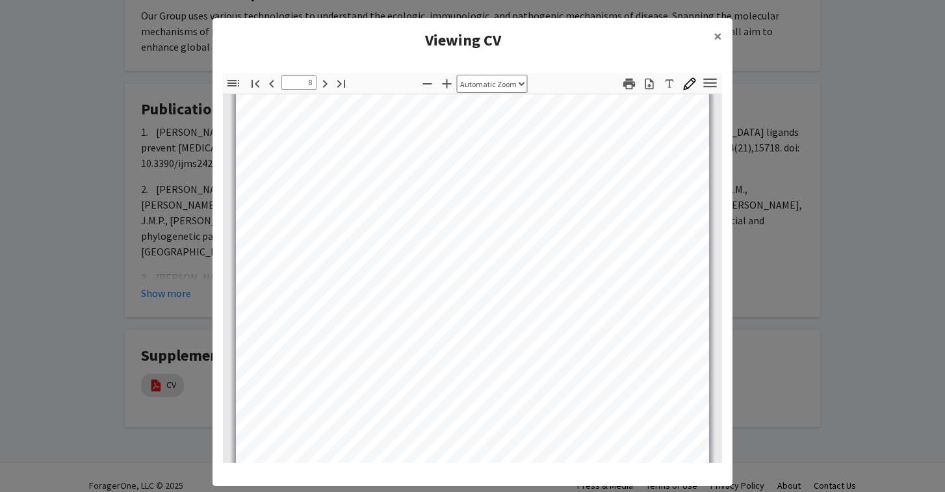
scroll to position [4476, 0]
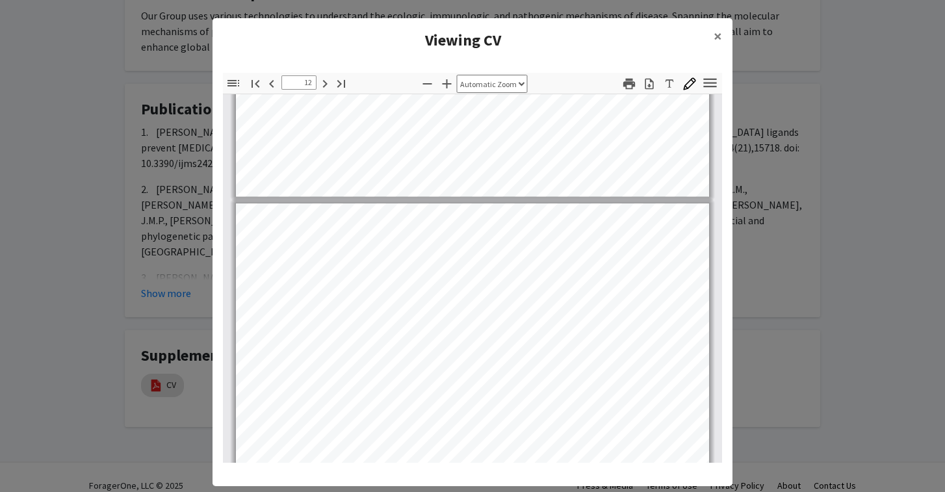
type input "13"
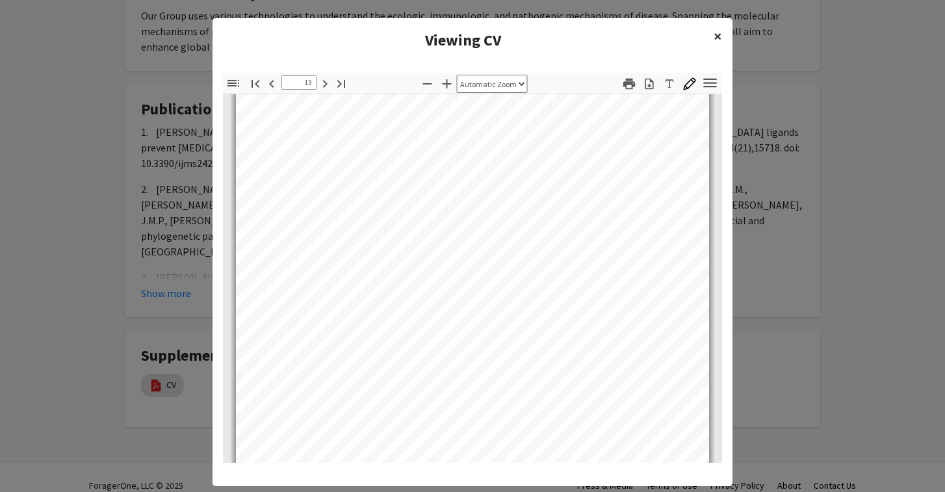
click at [717, 31] on span "×" at bounding box center [718, 36] width 8 height 20
